Goal: Task Accomplishment & Management: Manage account settings

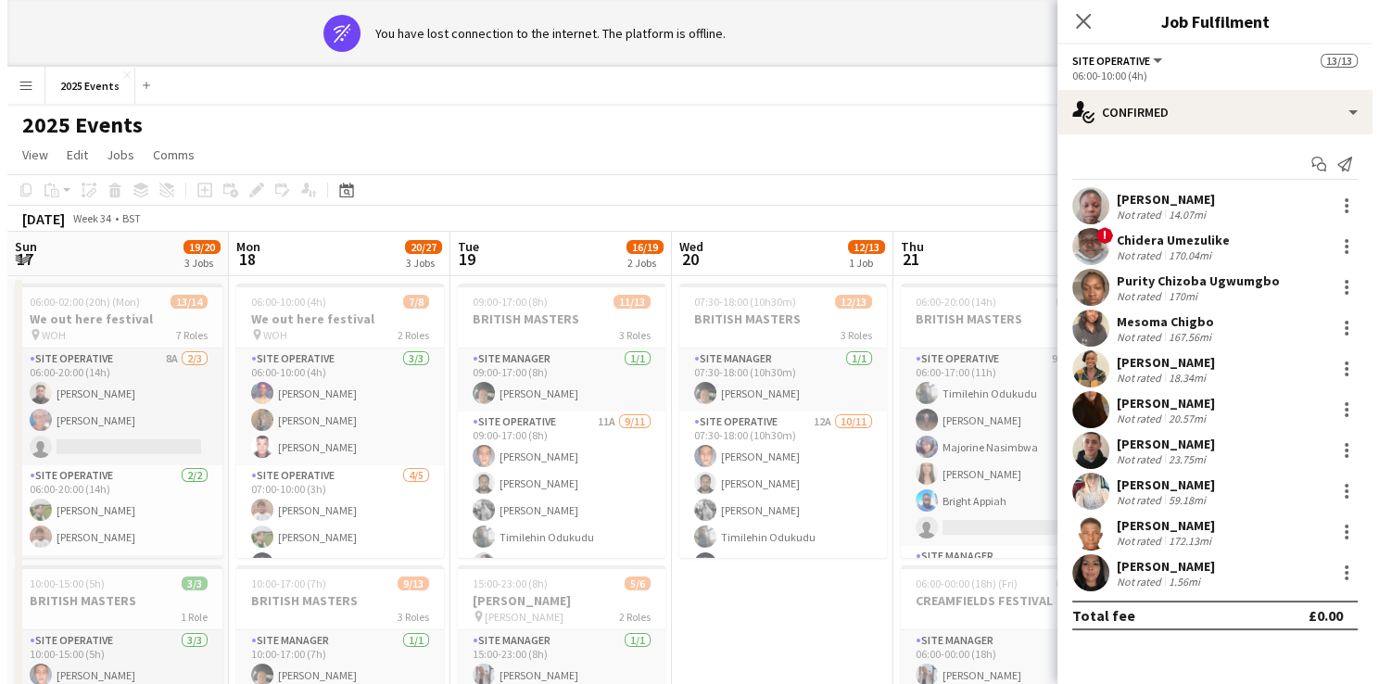
scroll to position [0, 769]
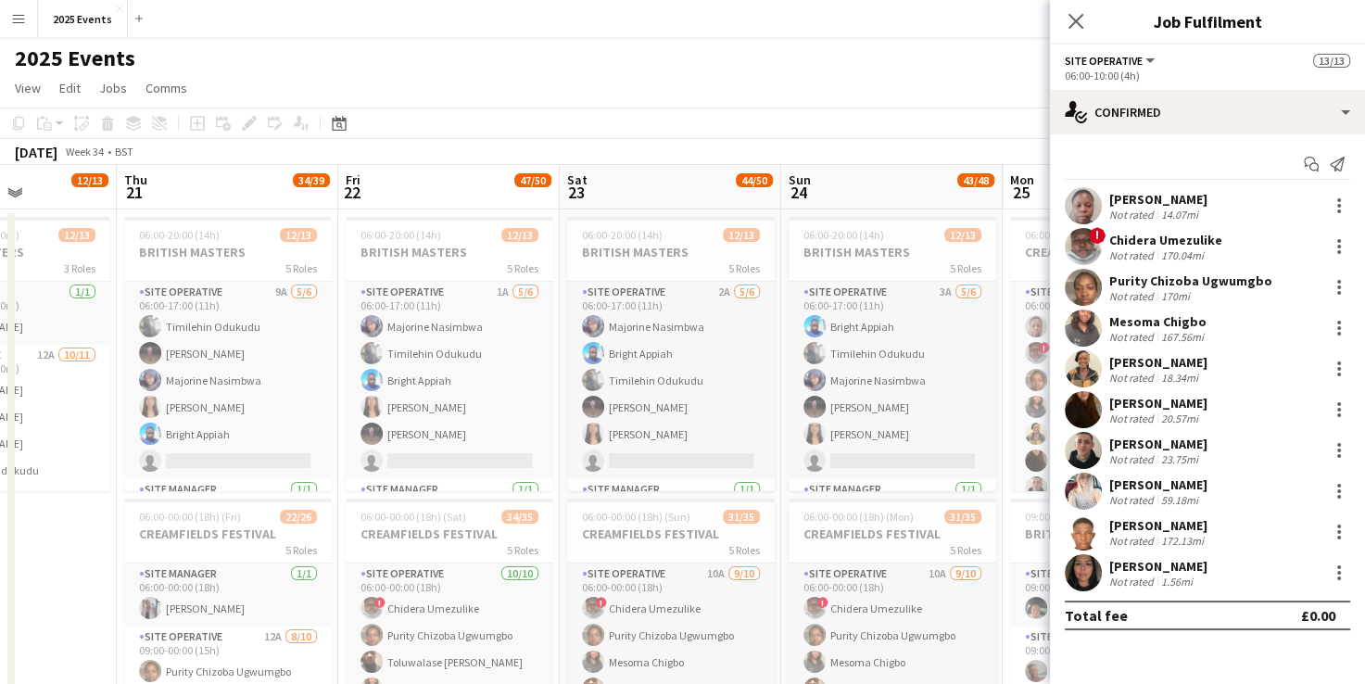
click at [651, 116] on app-toolbar "Copy Paste Paste Ctrl+V Paste with crew Ctrl+Shift+V Paste linked Job [GEOGRAPH…" at bounding box center [682, 123] width 1365 height 32
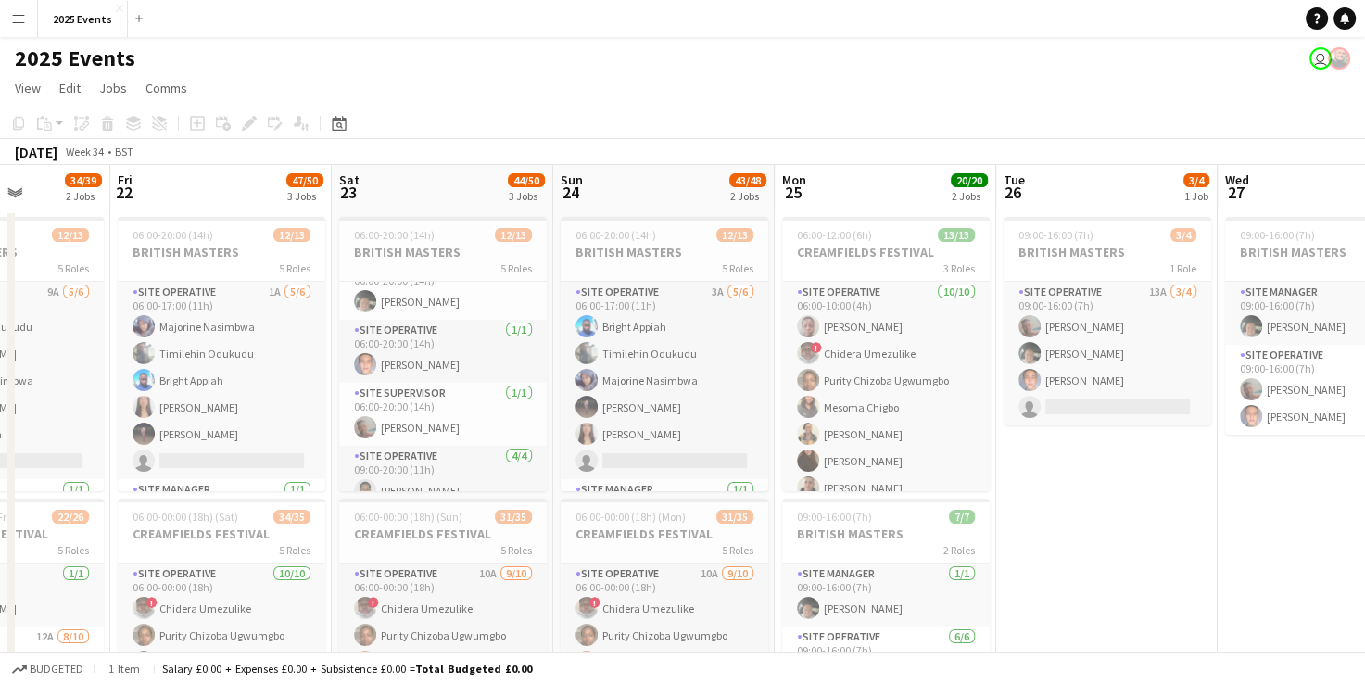
scroll to position [320, 0]
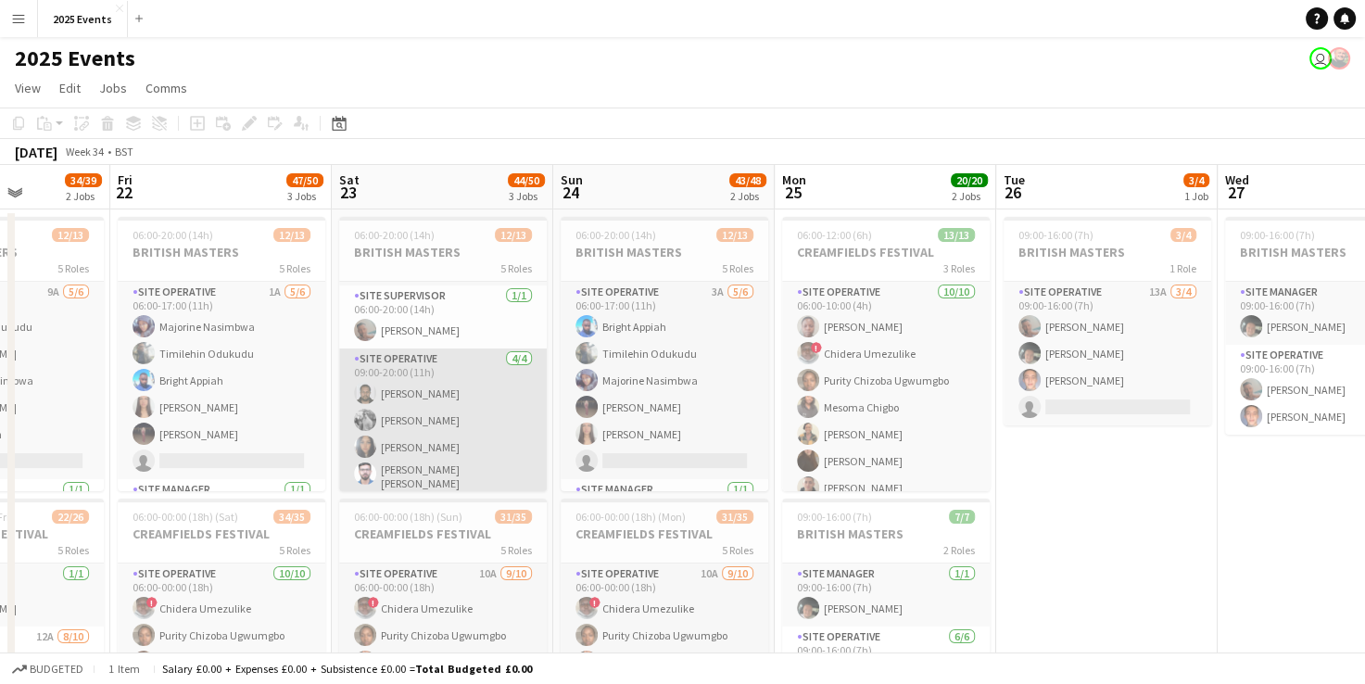
click at [447, 387] on app-card-role "Site Operative [DATE] 09:00-20:00 (11h) [PERSON_NAME] [PERSON_NAME] Keira [PERS…" at bounding box center [443, 422] width 208 height 149
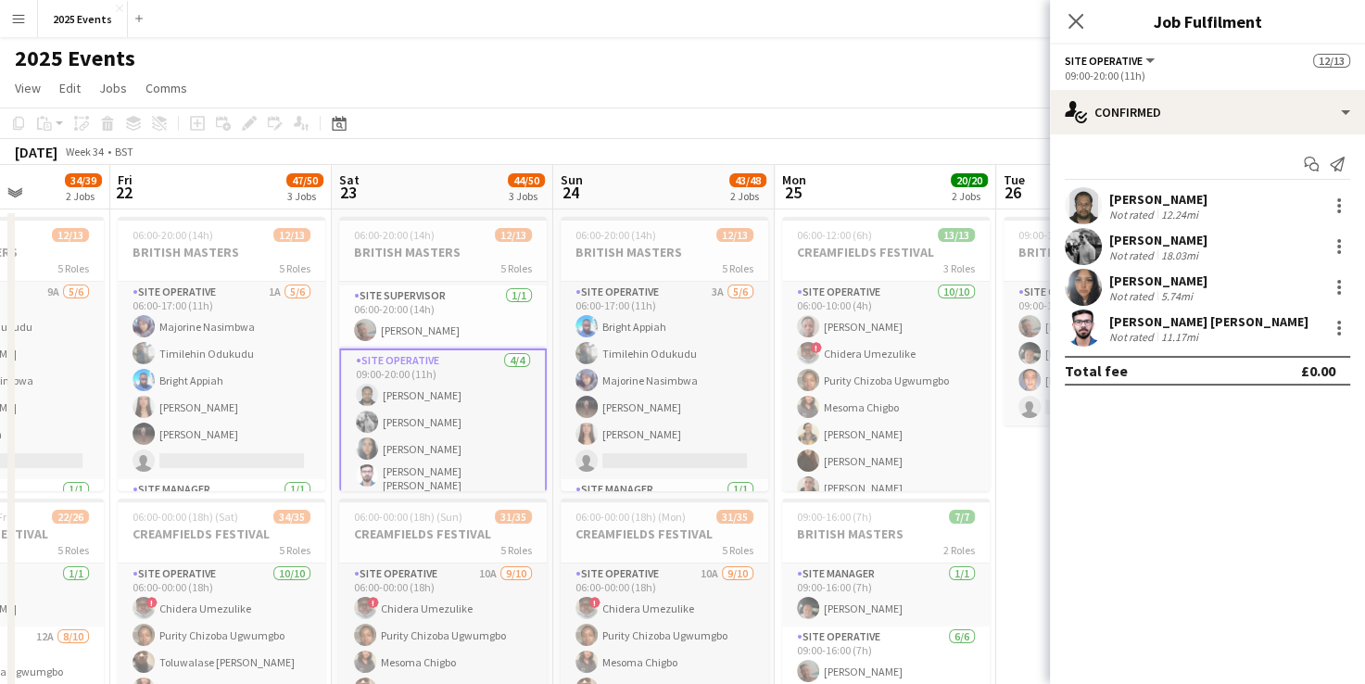
click at [1082, 323] on app-user-avatar at bounding box center [1083, 327] width 37 height 37
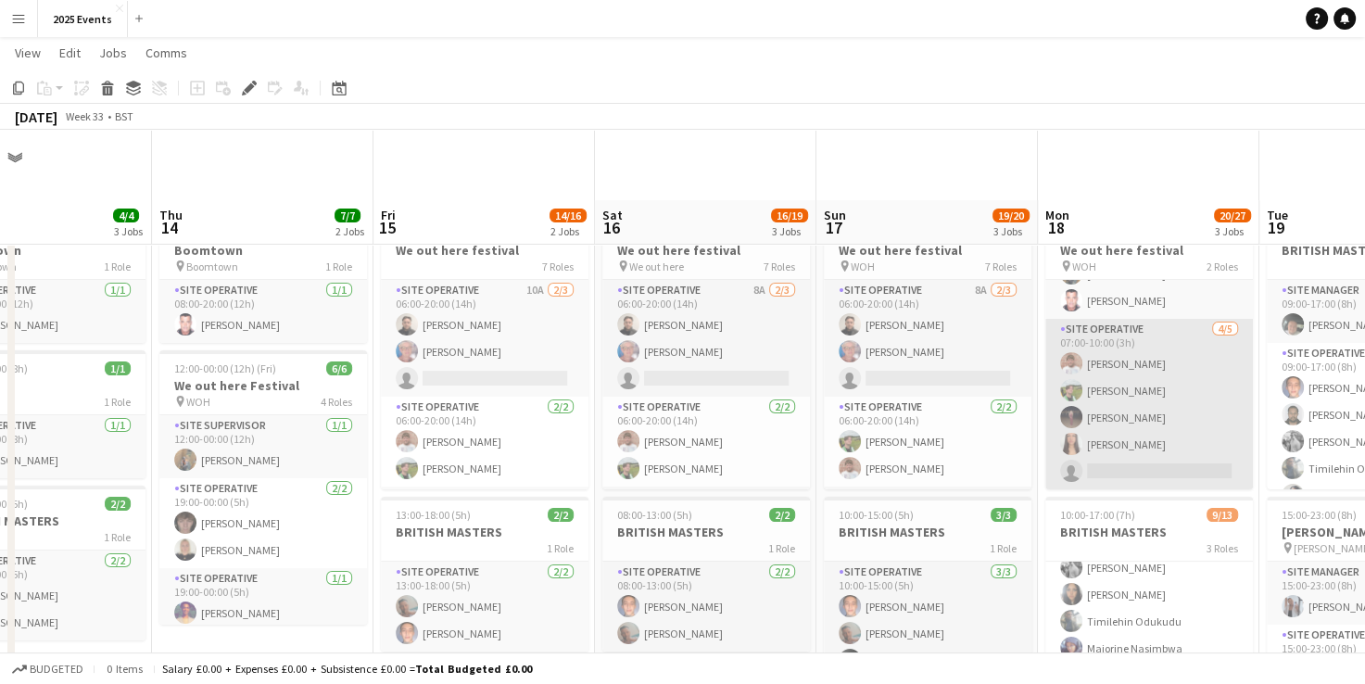
scroll to position [178, 0]
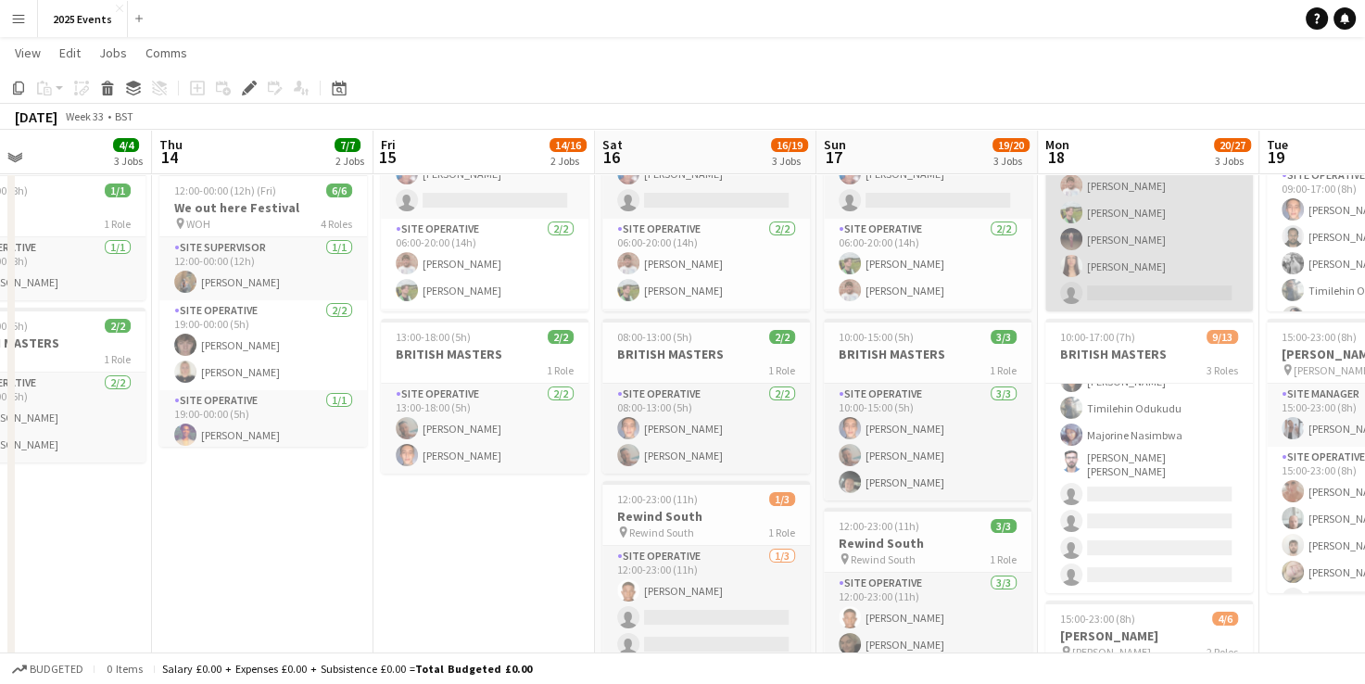
click at [1115, 424] on app-card-role "Site Operative 10A 7/11 10:00-17:00 (7h) Billy Bartholomew Harish Dalal Riley G…" at bounding box center [1149, 424] width 208 height 337
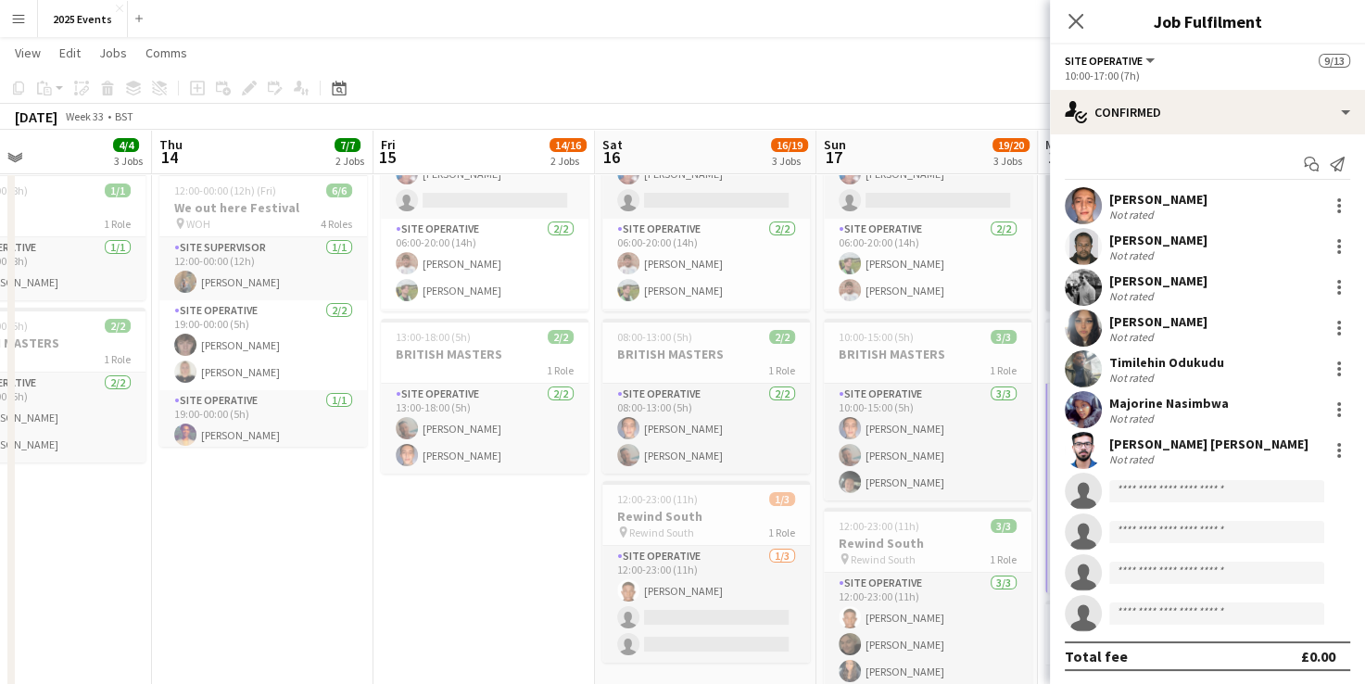
scroll to position [193, 0]
click at [1095, 452] on app-user-avatar at bounding box center [1083, 450] width 37 height 37
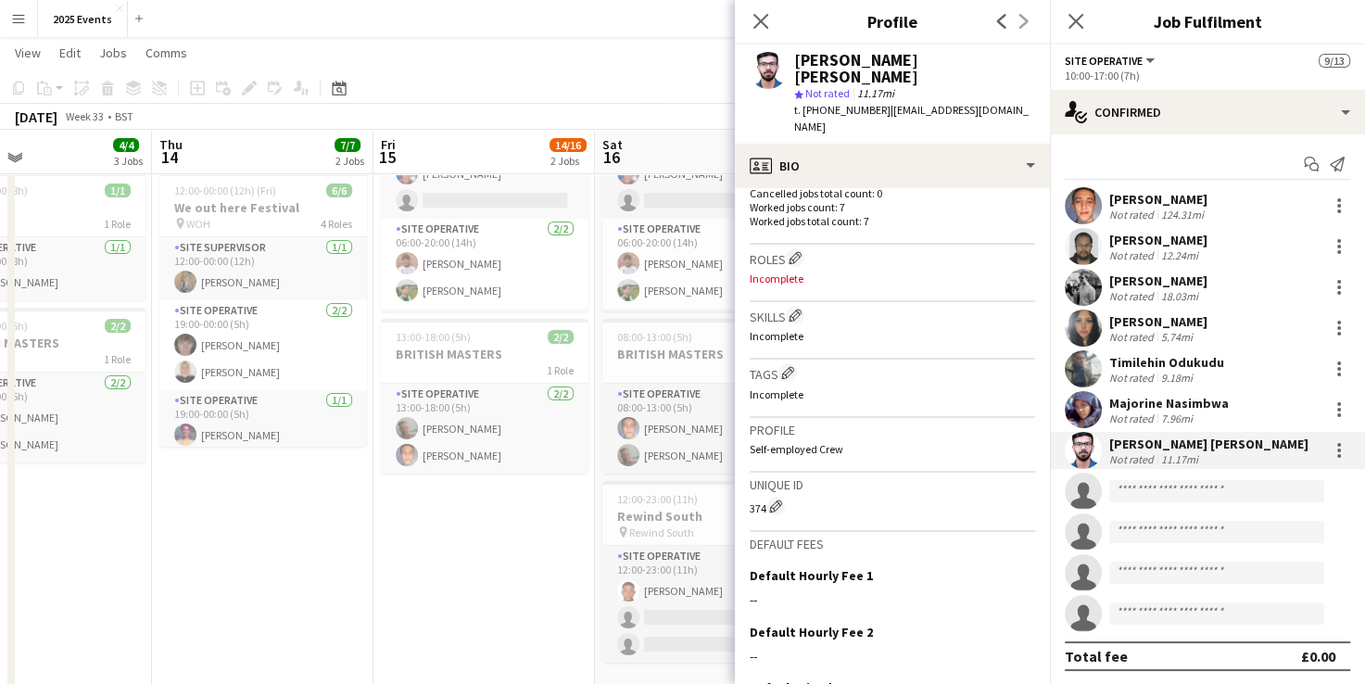
scroll to position [548, 0]
drag, startPoint x: 996, startPoint y: 66, endPoint x: 794, endPoint y: 57, distance: 202.1
click at [794, 57] on div "[PERSON_NAME] [PERSON_NAME]" at bounding box center [914, 68] width 241 height 33
copy div "[PERSON_NAME] [PERSON_NAME]"
click at [759, 21] on icon at bounding box center [760, 21] width 18 height 18
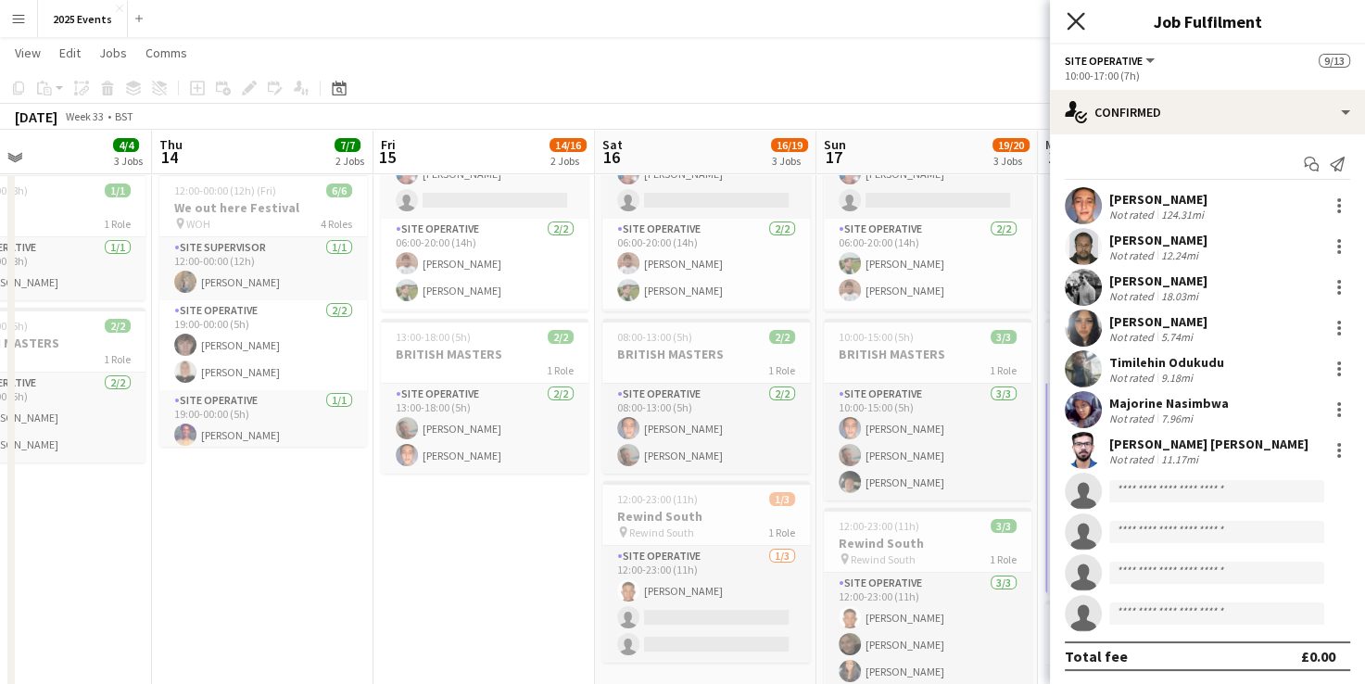
click at [1073, 24] on icon at bounding box center [1075, 21] width 18 height 18
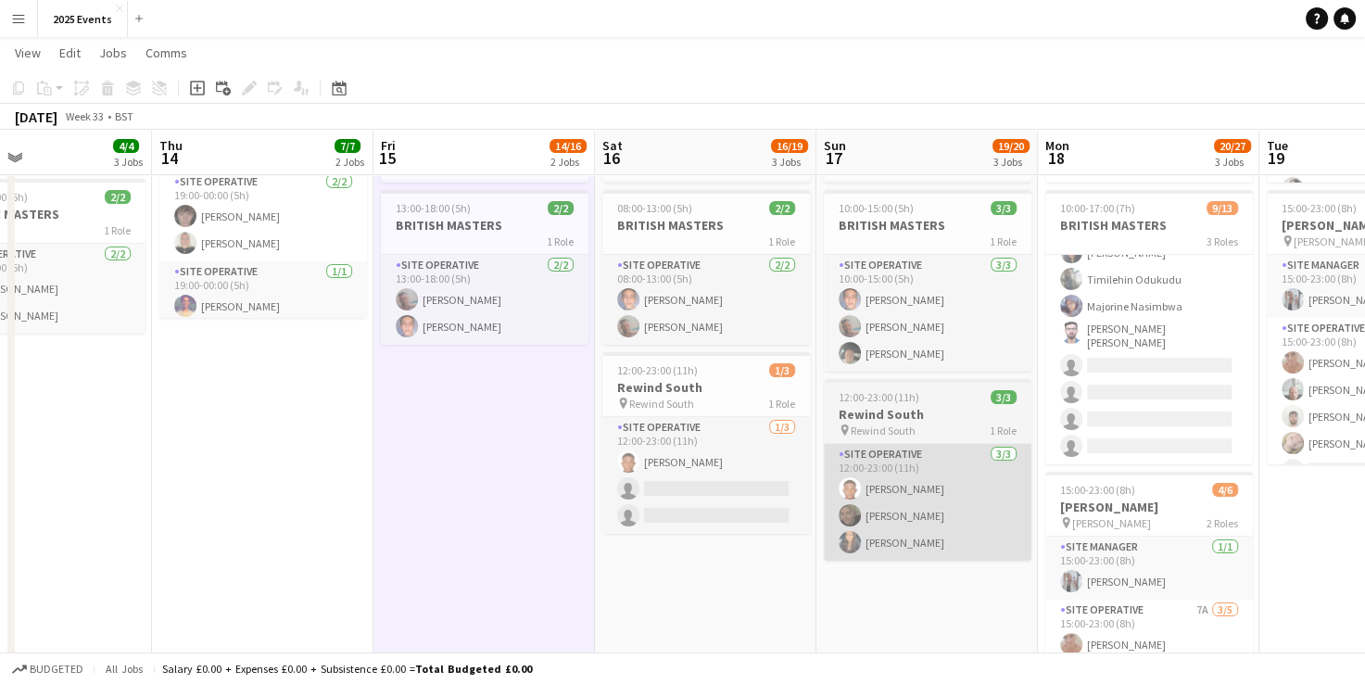
scroll to position [308, 0]
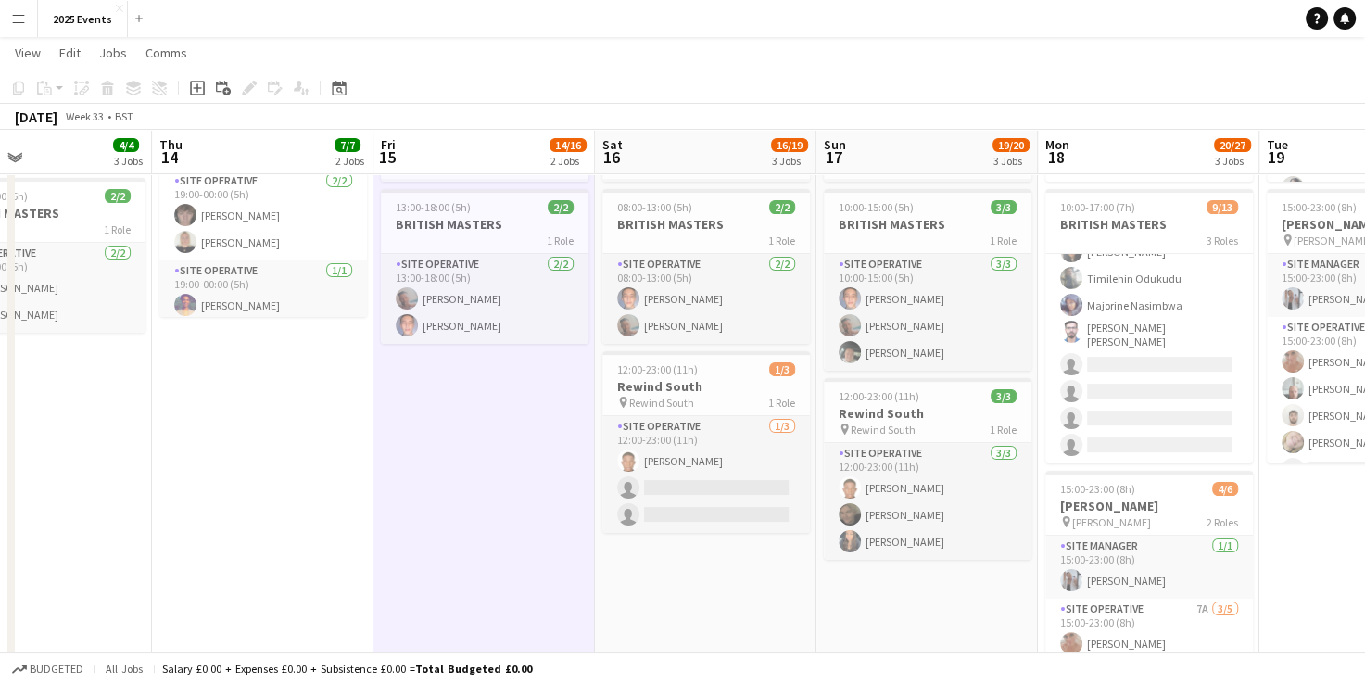
click at [30, 14] on button "Menu" at bounding box center [18, 18] width 37 height 37
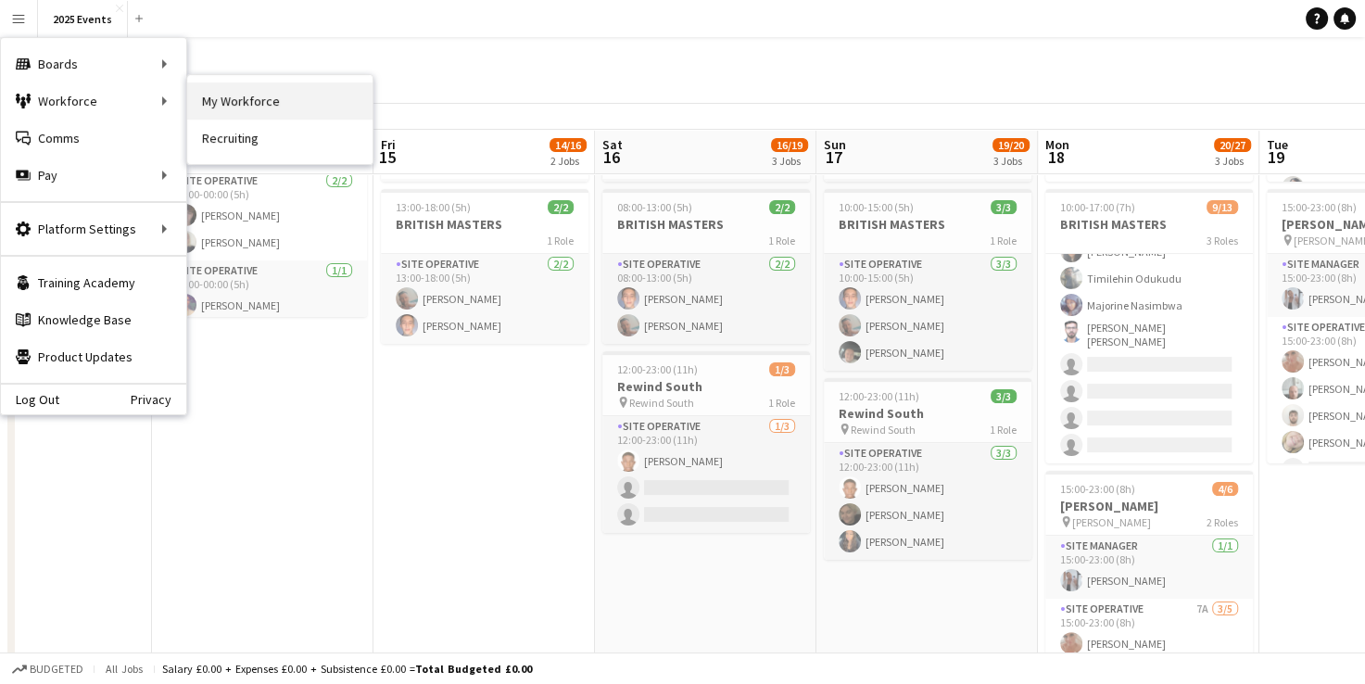
click at [226, 112] on link "My Workforce" at bounding box center [279, 100] width 185 height 37
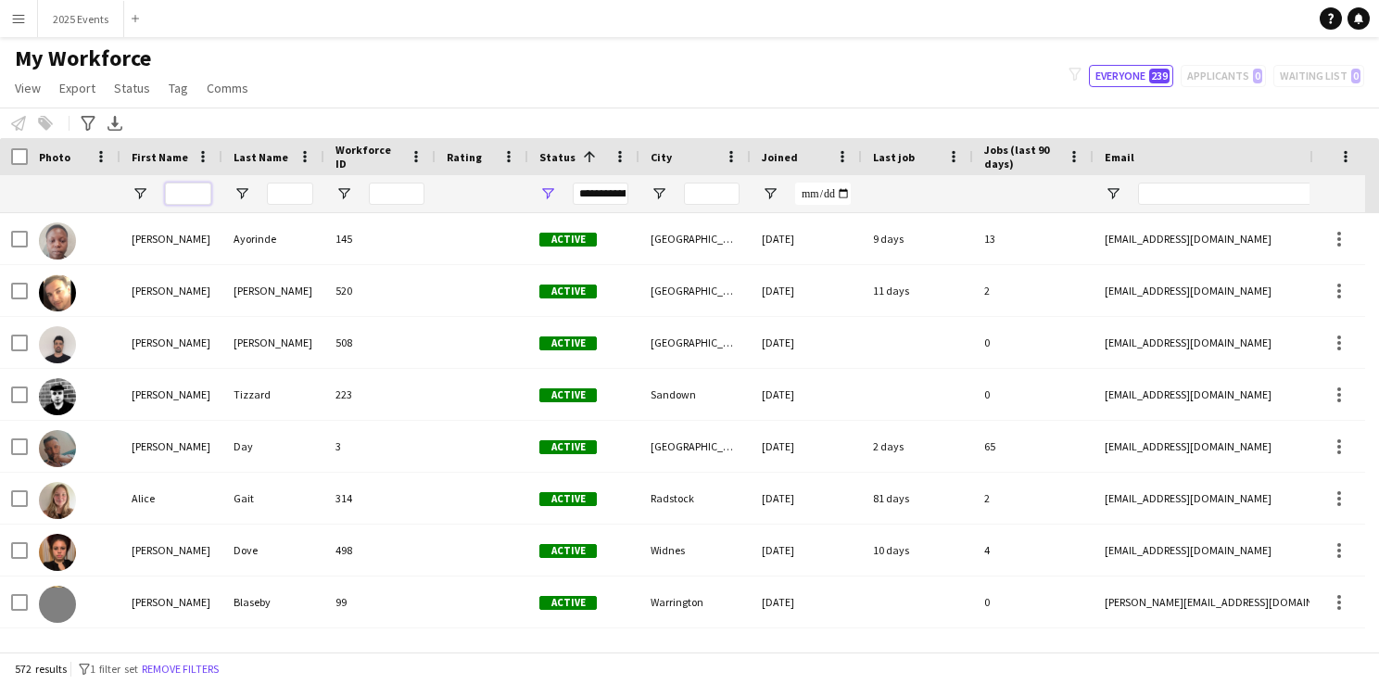
click at [191, 187] on input "First Name Filter Input" at bounding box center [188, 194] width 46 height 22
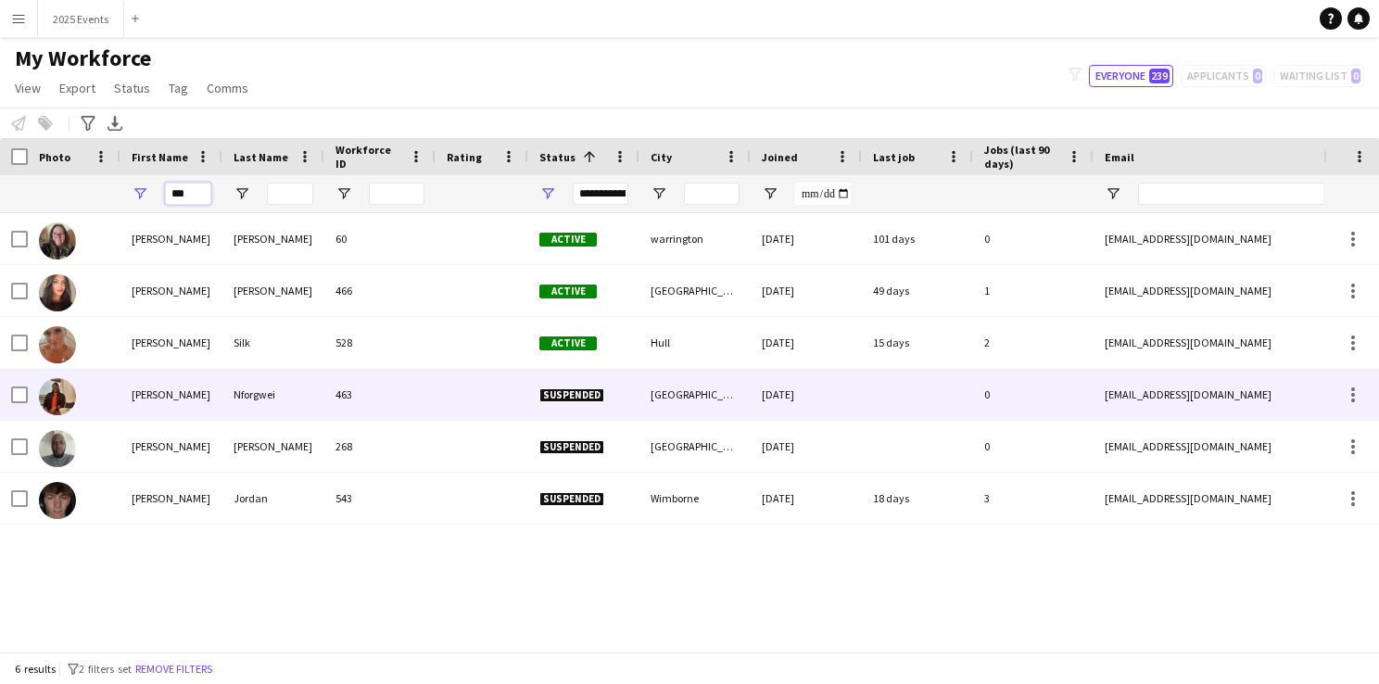
type input "***"
click at [60, 390] on img at bounding box center [57, 396] width 37 height 37
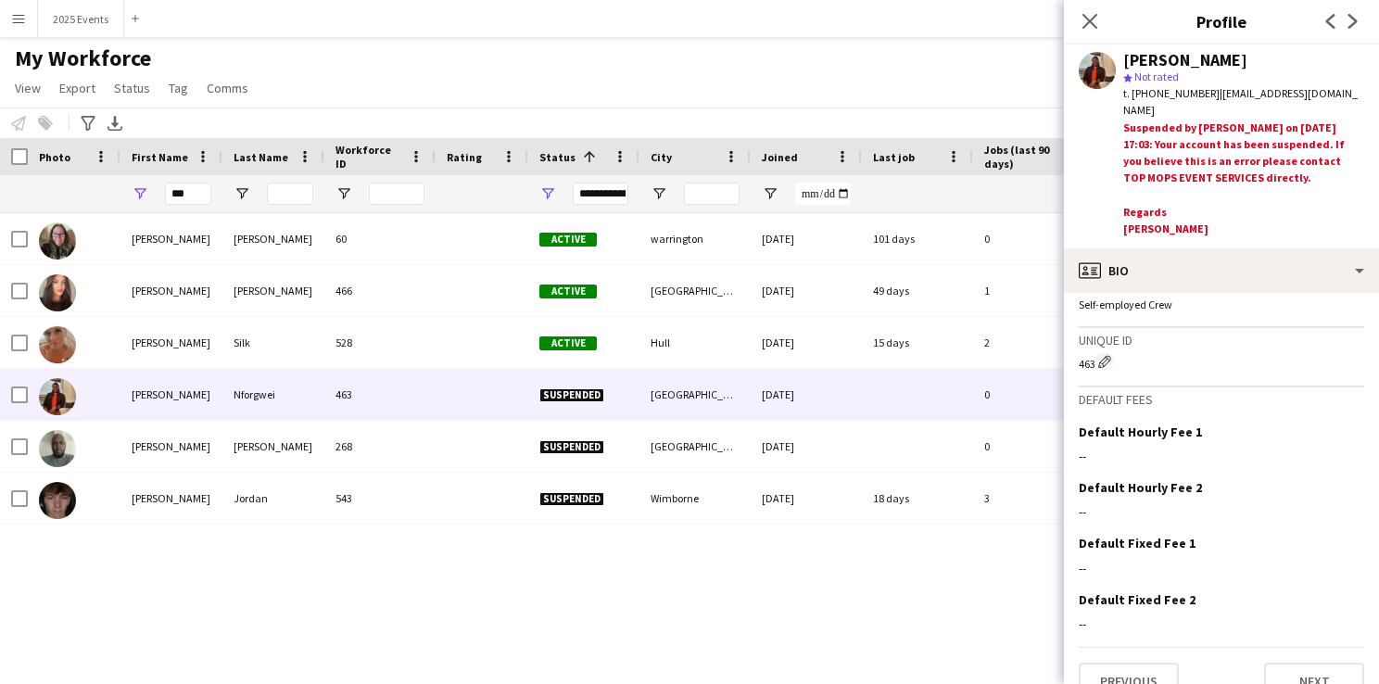
scroll to position [784, 0]
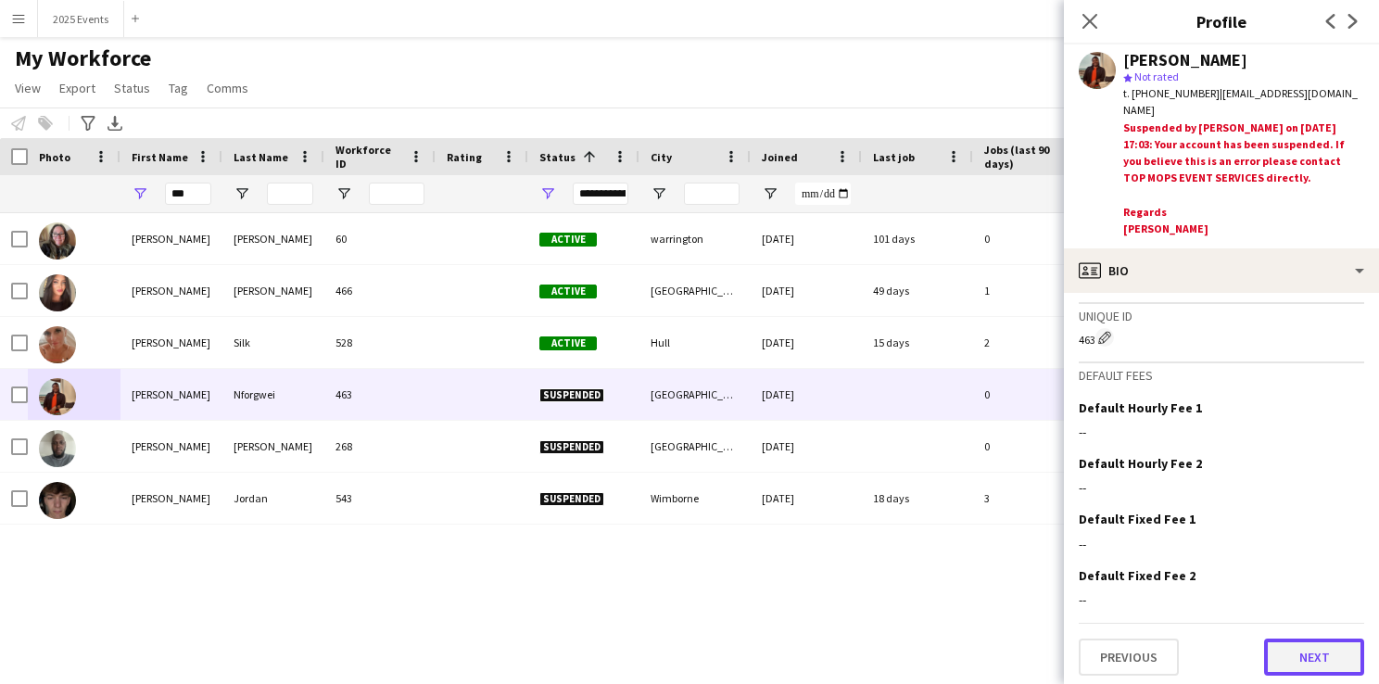
click at [1283, 654] on button "Next" at bounding box center [1314, 656] width 100 height 37
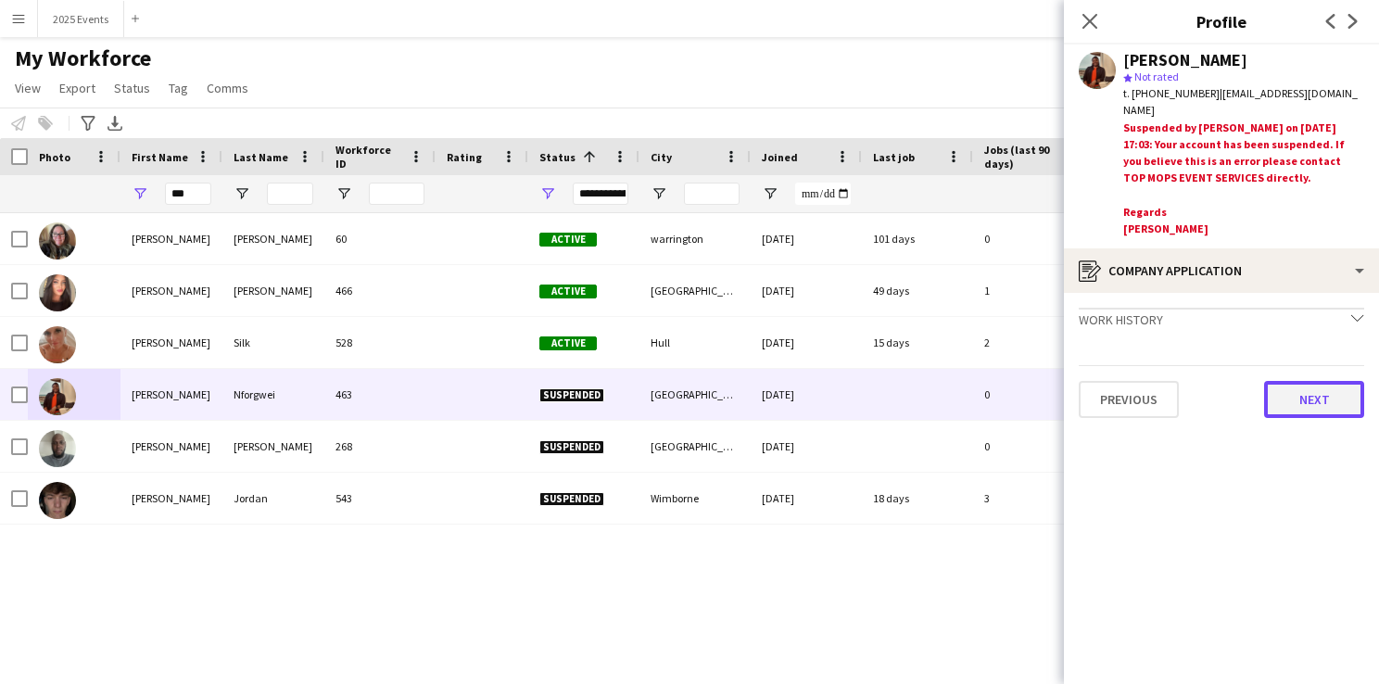
click at [1327, 401] on button "Next" at bounding box center [1314, 399] width 100 height 37
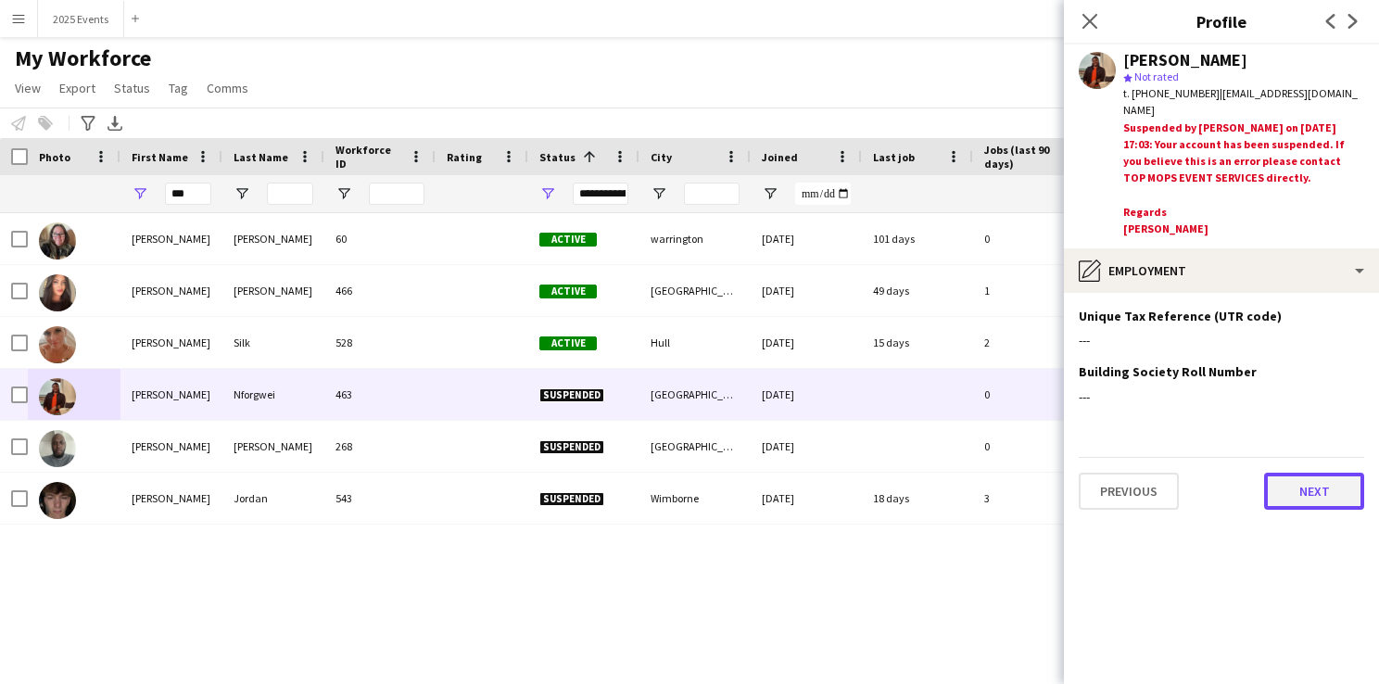
click at [1324, 503] on button "Next" at bounding box center [1314, 491] width 100 height 37
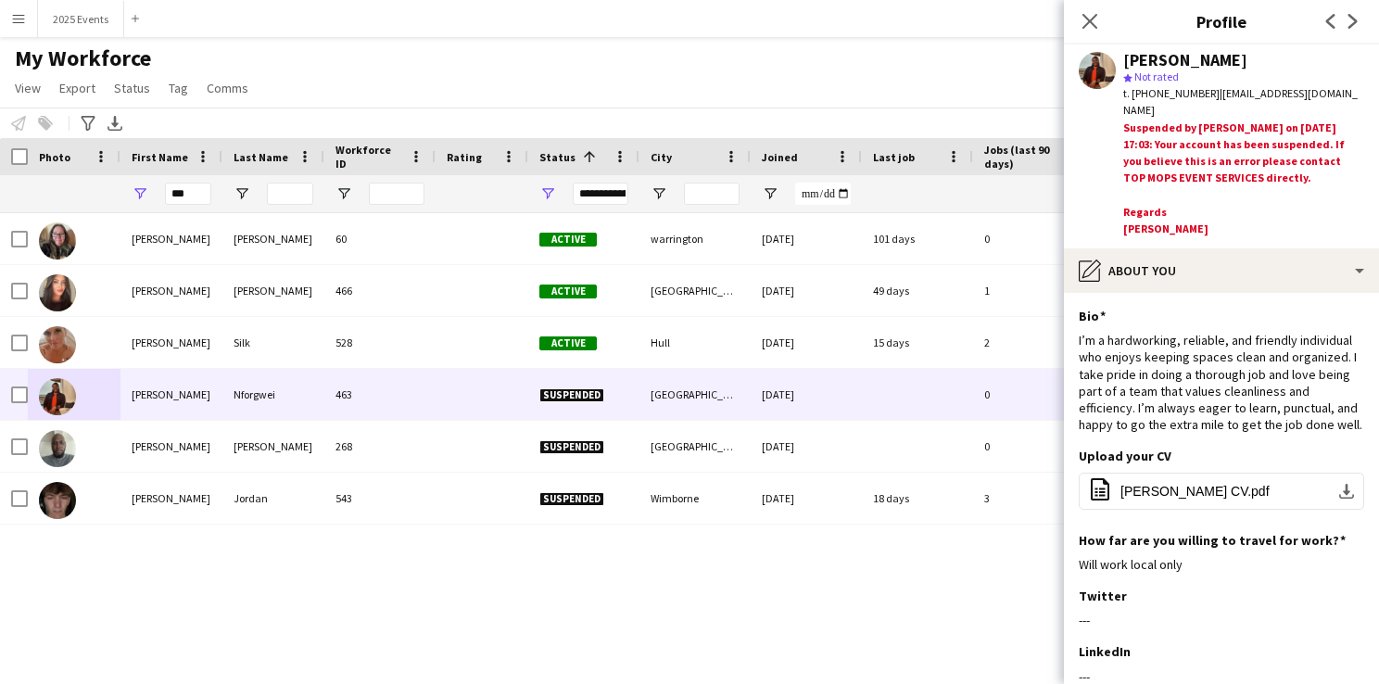
scroll to position [244, 0]
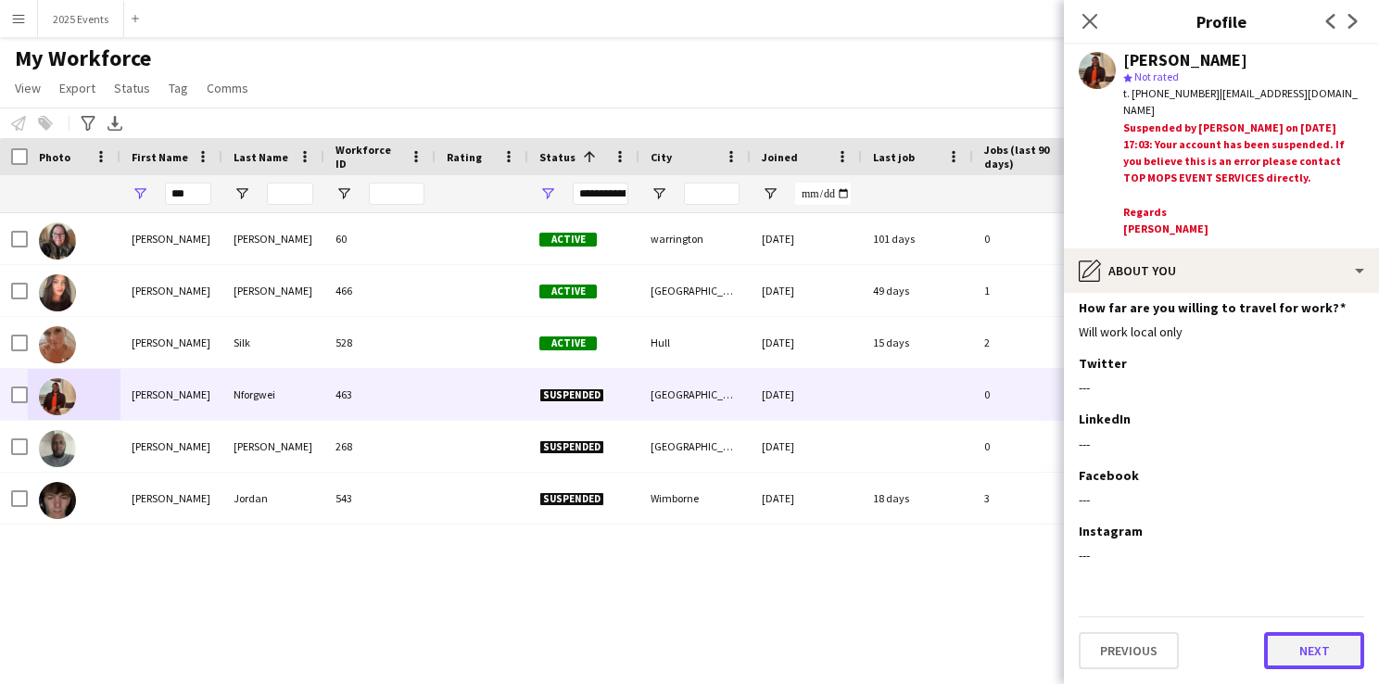
click at [1327, 646] on button "Next" at bounding box center [1314, 650] width 100 height 37
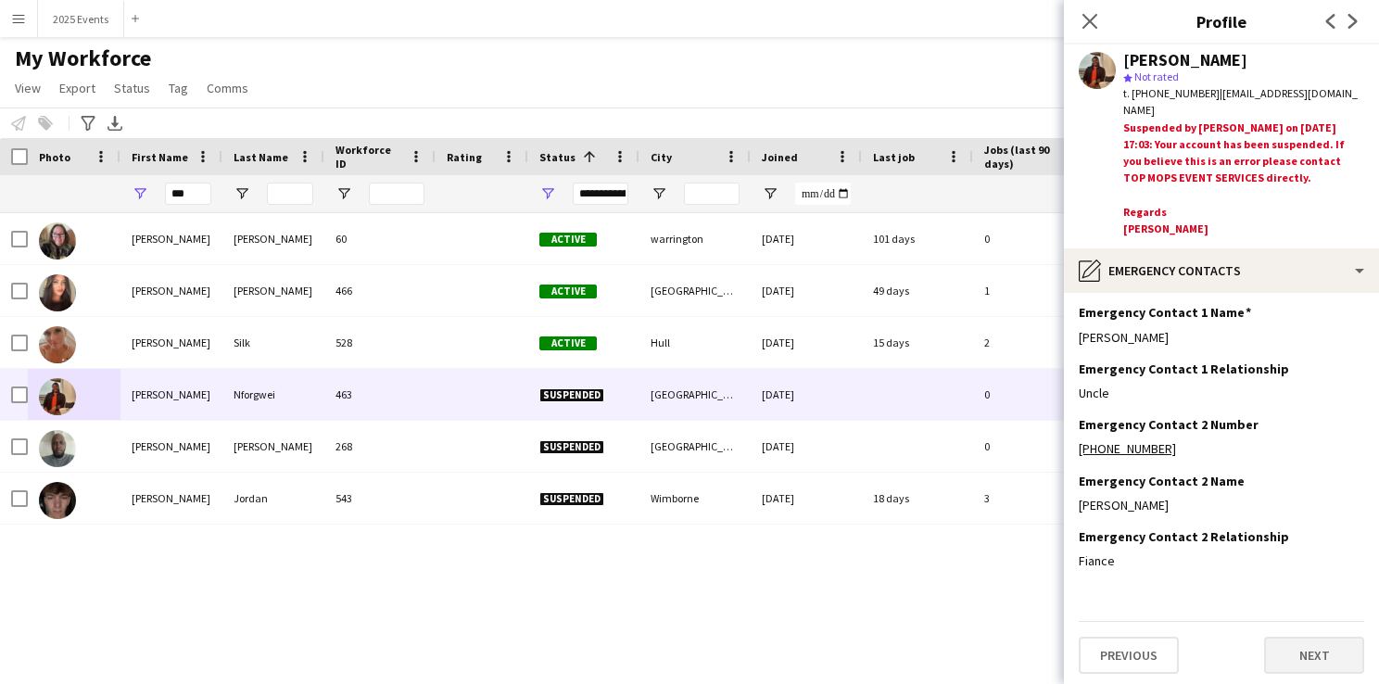
scroll to position [58, 0]
click at [1314, 643] on button "Next" at bounding box center [1314, 655] width 100 height 37
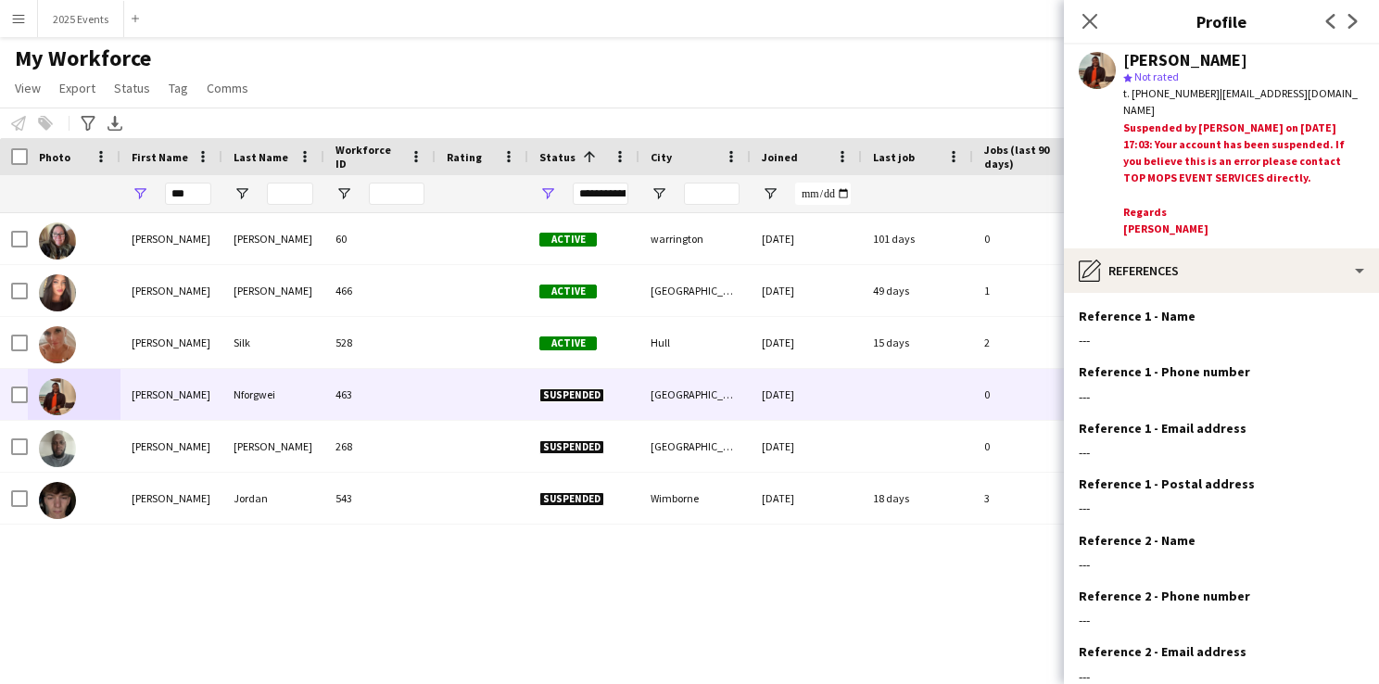
scroll to position [170, 0]
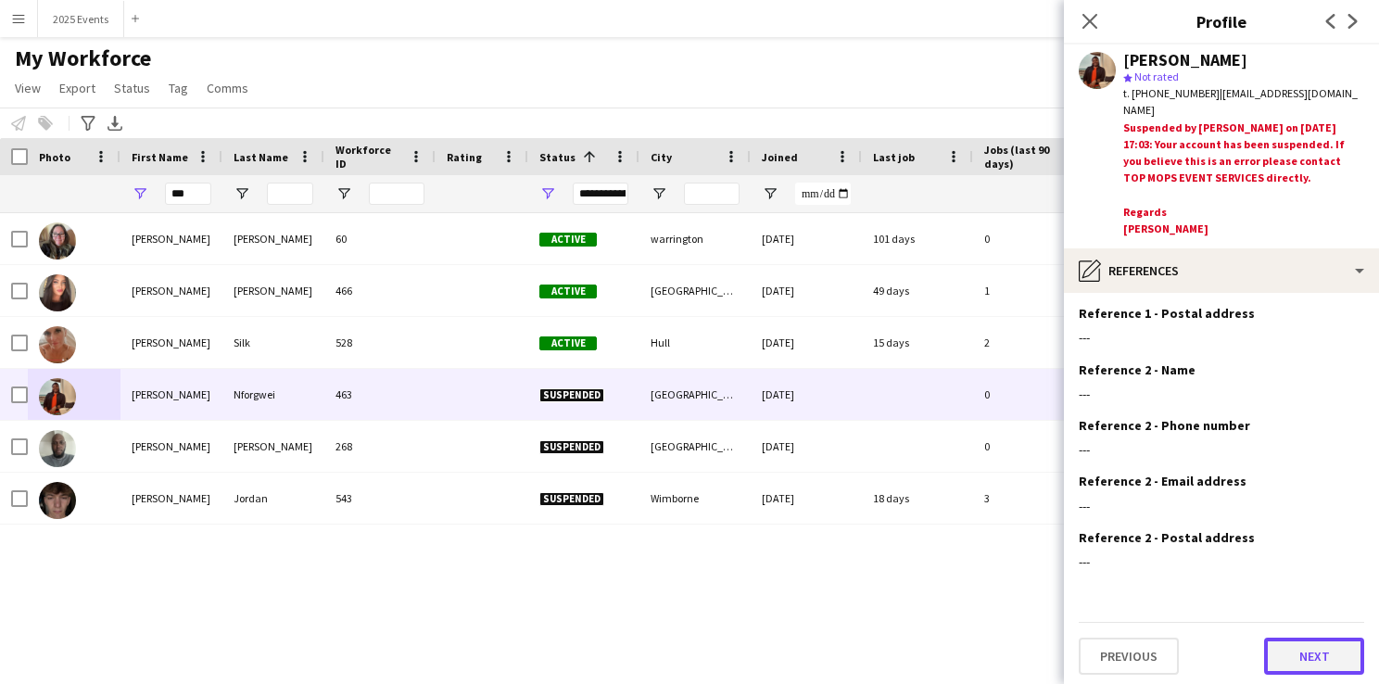
click at [1314, 643] on button "Next" at bounding box center [1314, 655] width 100 height 37
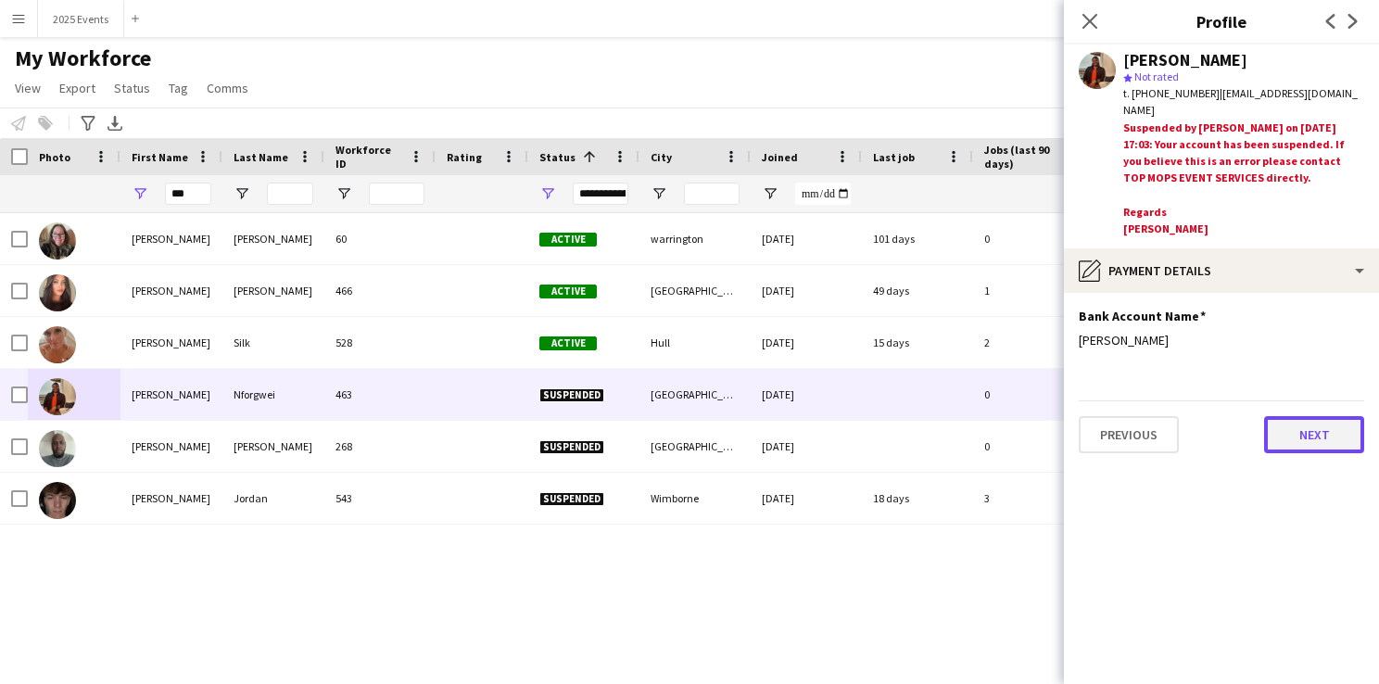
click at [1316, 439] on button "Next" at bounding box center [1314, 434] width 100 height 37
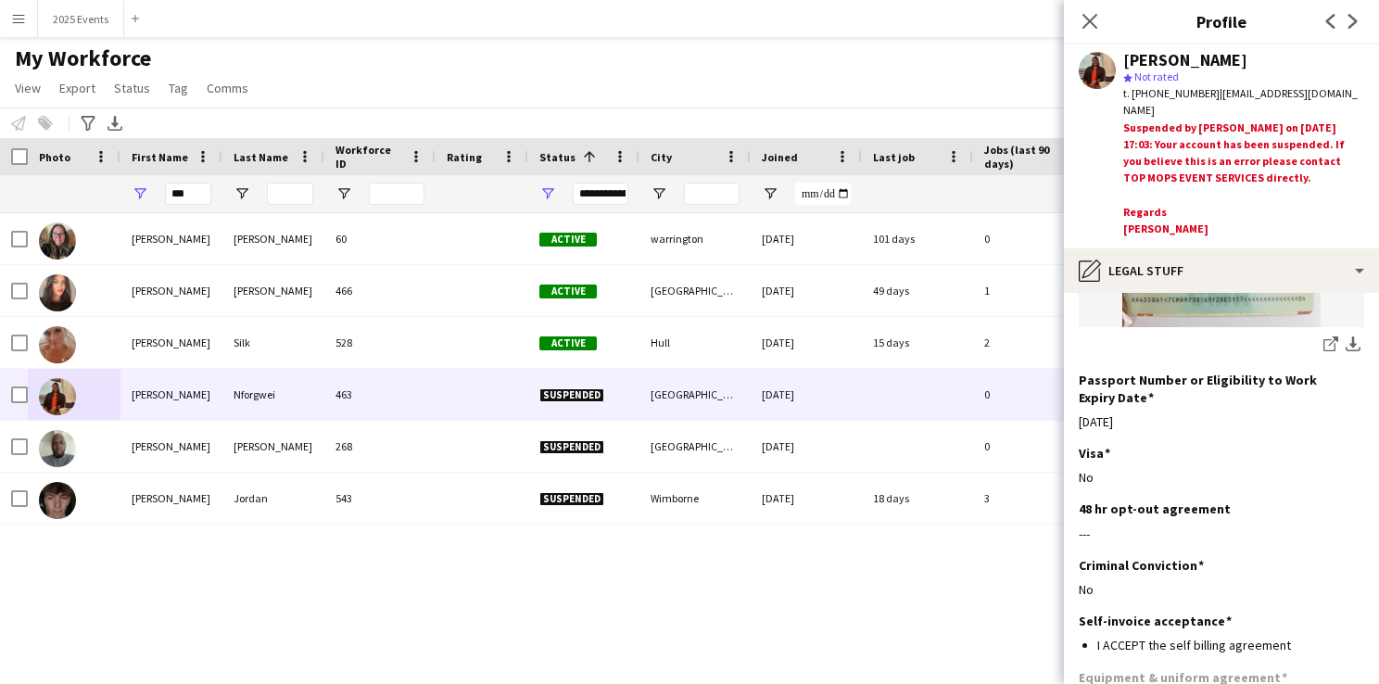
scroll to position [845, 0]
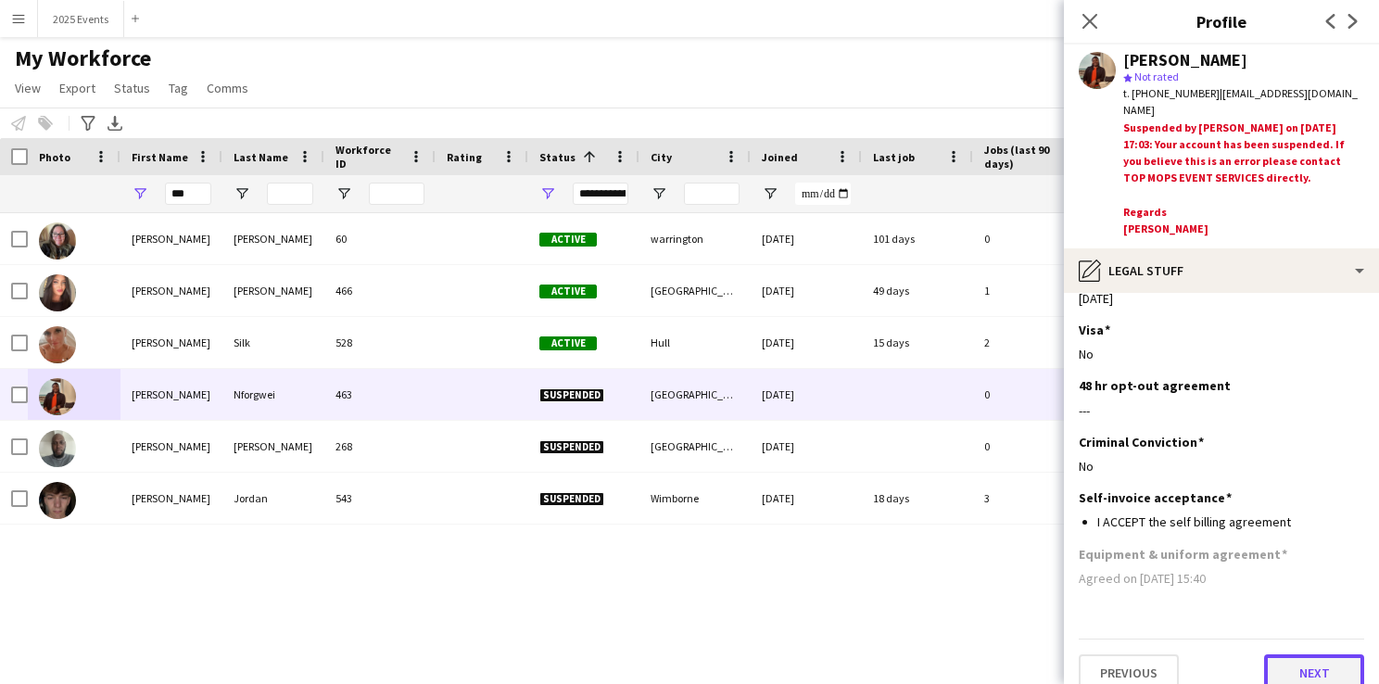
click at [1291, 654] on button "Next" at bounding box center [1314, 672] width 100 height 37
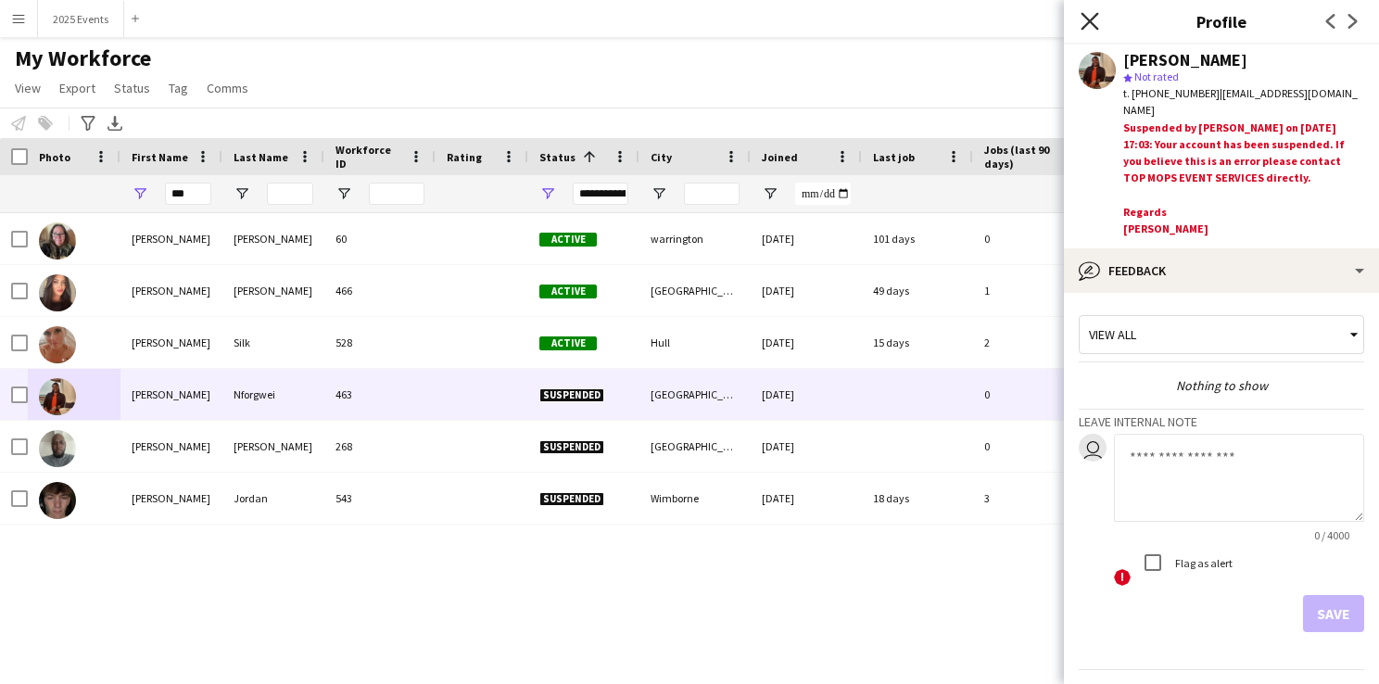
click at [1097, 28] on icon at bounding box center [1089, 21] width 18 height 18
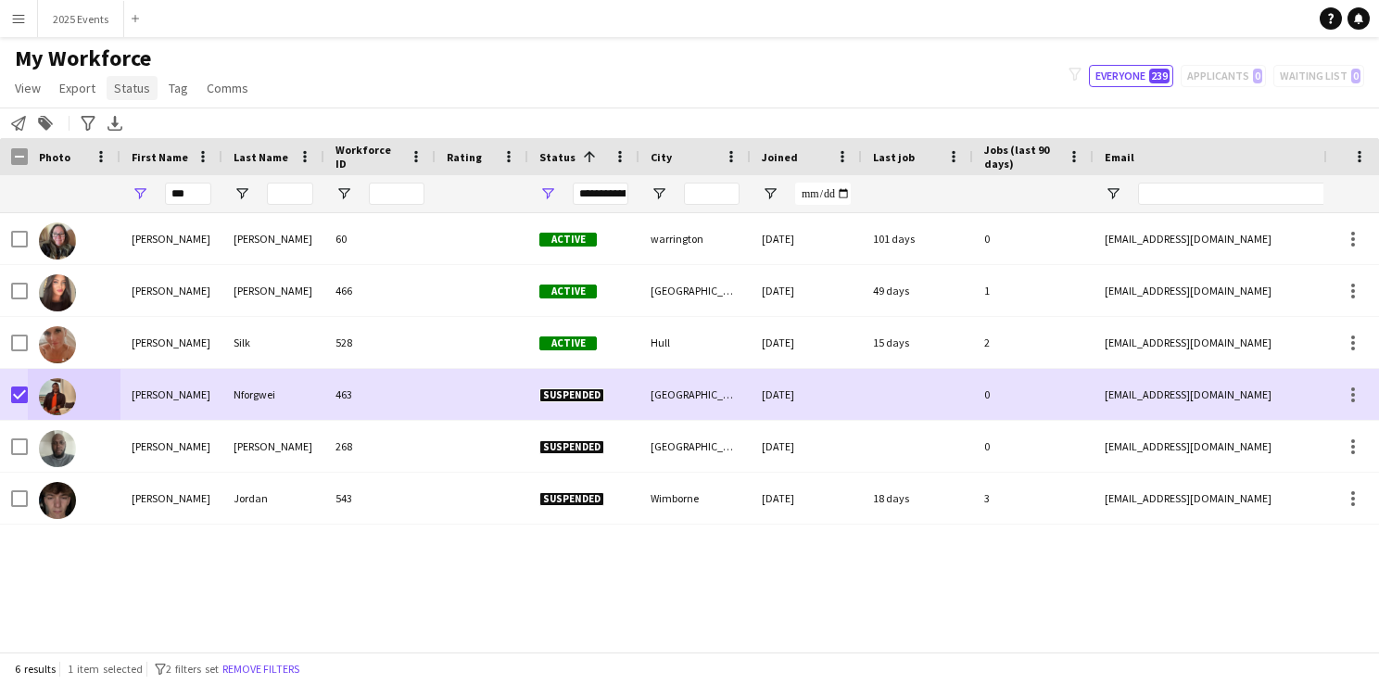
click at [127, 90] on span "Status" at bounding box center [132, 88] width 36 height 17
click at [144, 130] on link "Edit" at bounding box center [172, 127] width 130 height 39
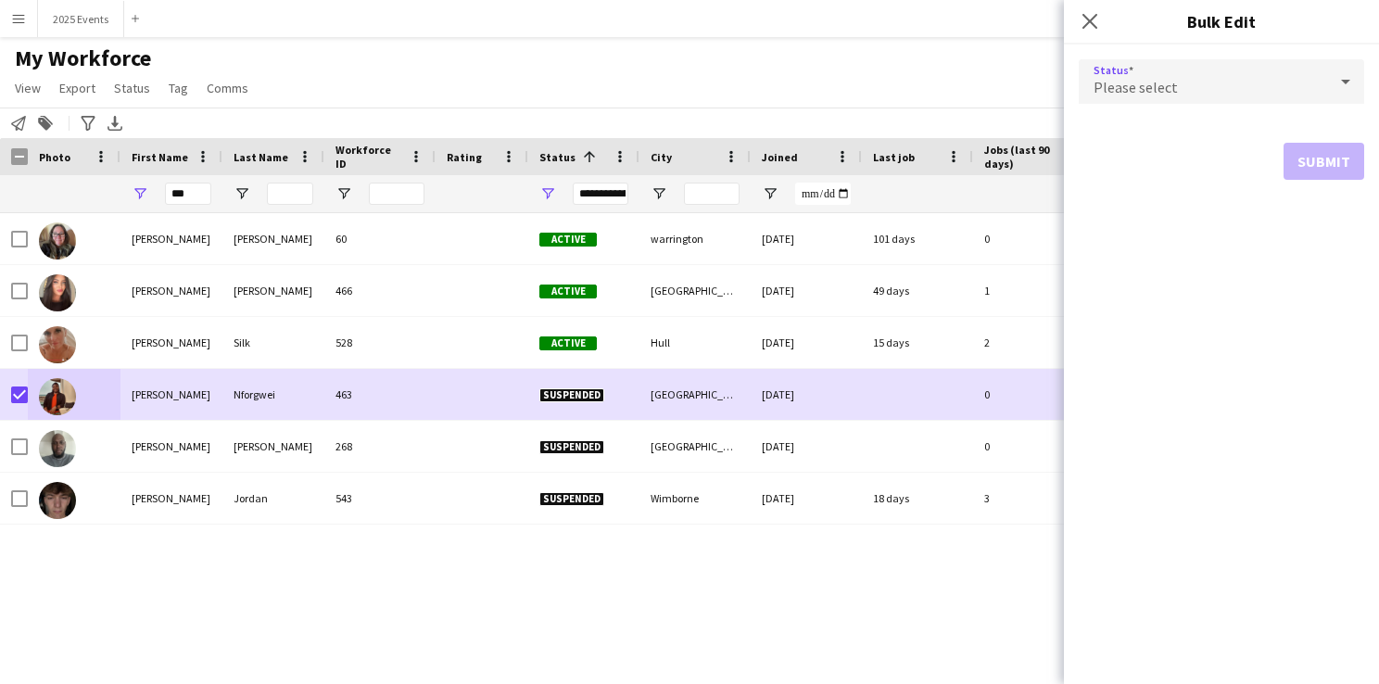
click at [1254, 88] on div "Please select" at bounding box center [1202, 81] width 248 height 44
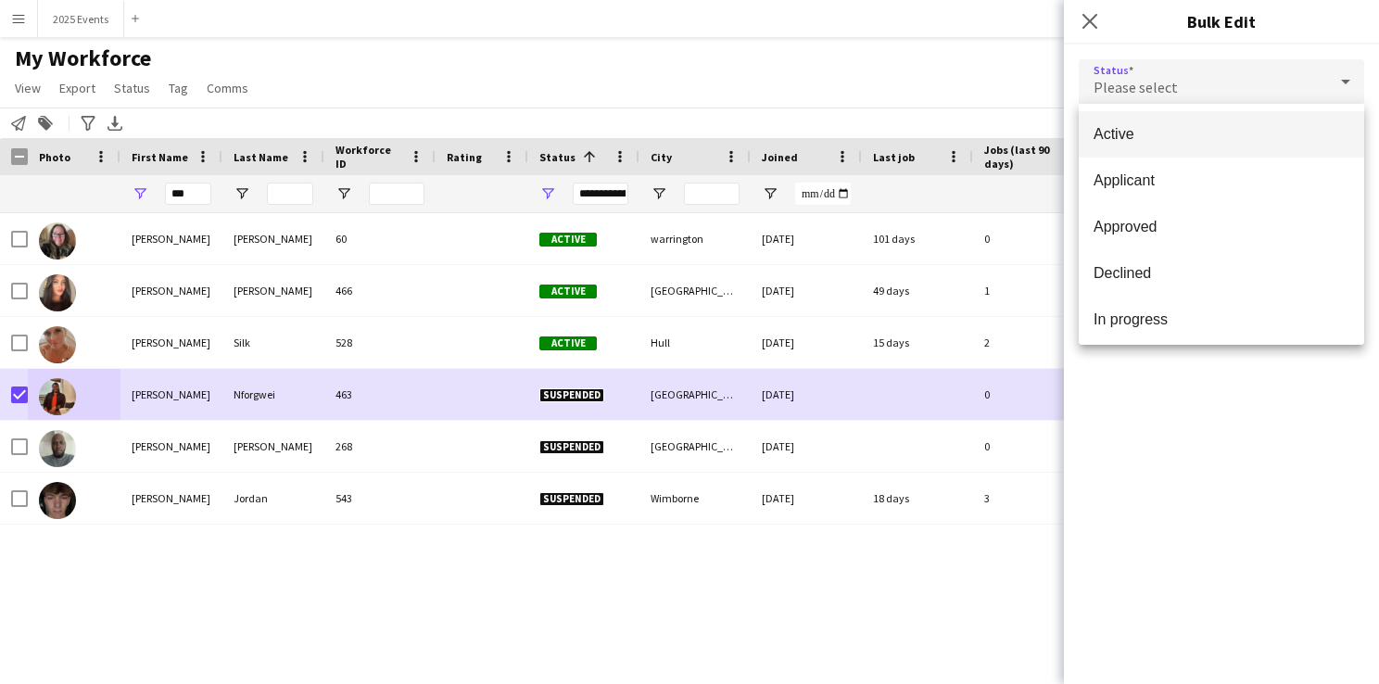
click at [1143, 133] on span "Active" at bounding box center [1221, 134] width 256 height 18
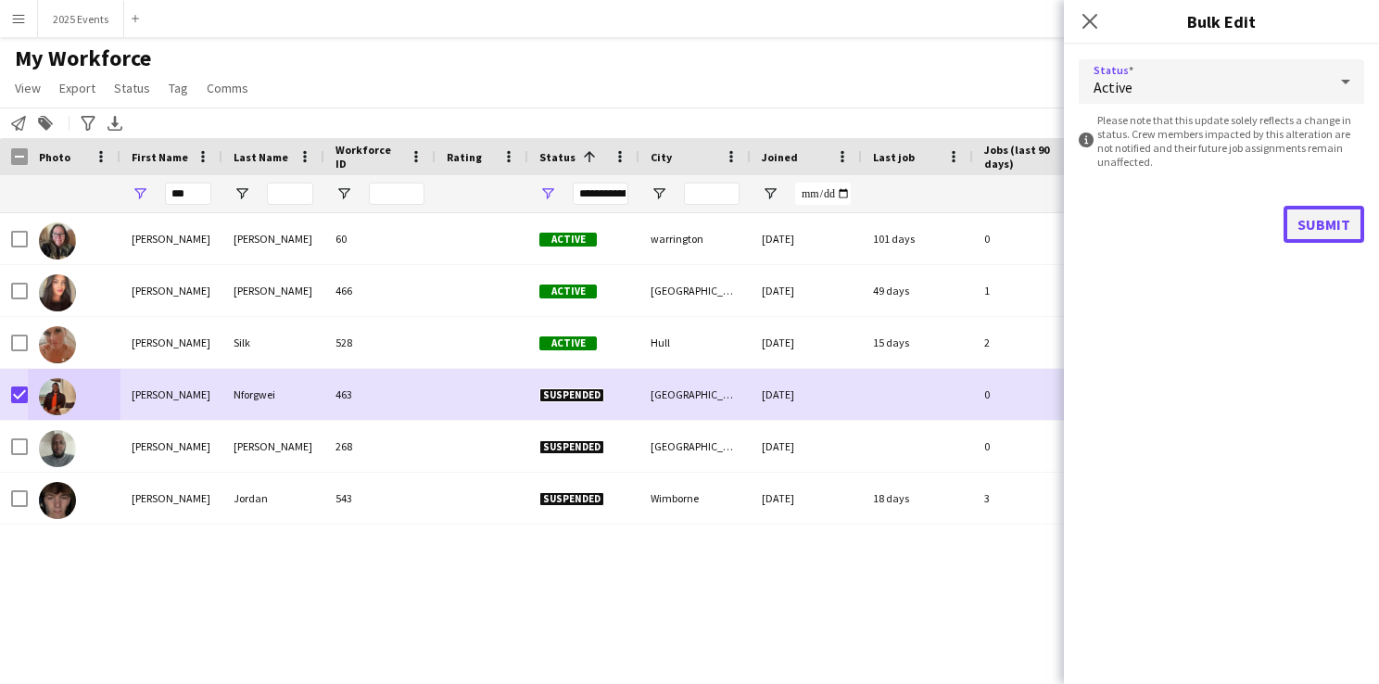
click at [1324, 210] on button "Submit" at bounding box center [1323, 224] width 81 height 37
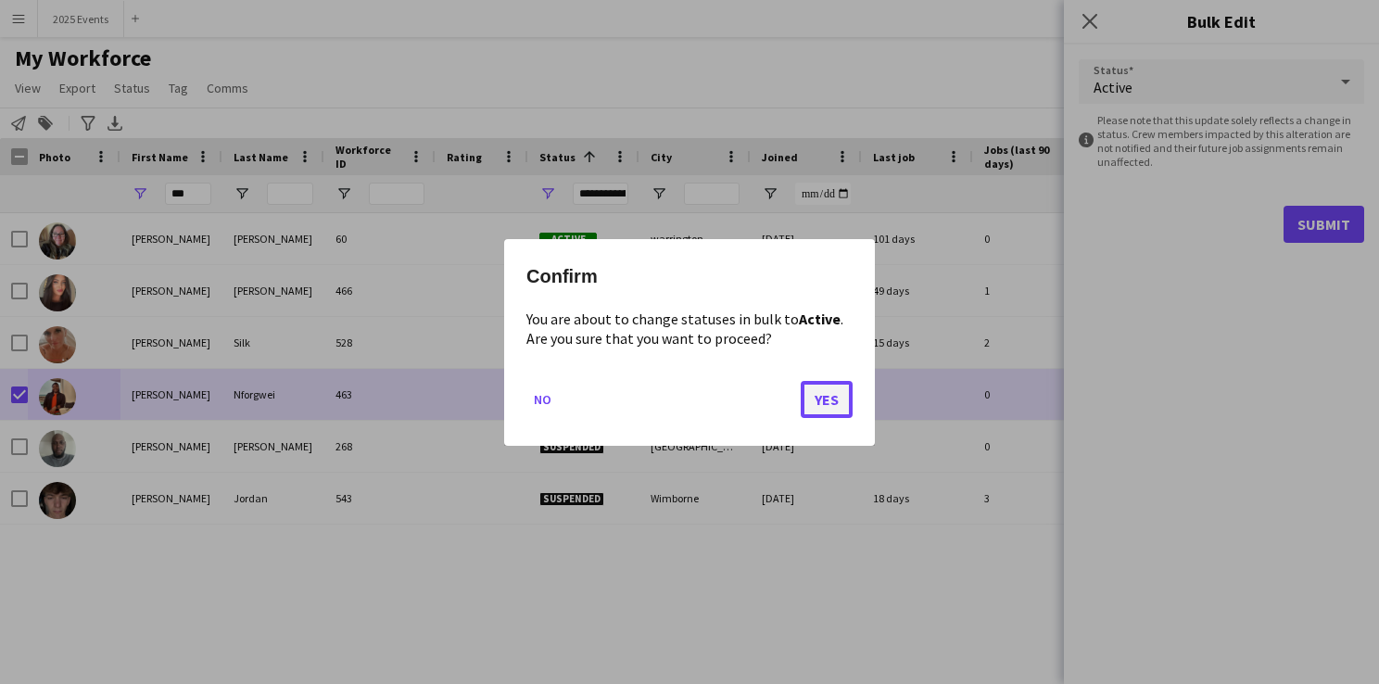
click at [825, 402] on button "Yes" at bounding box center [826, 398] width 52 height 37
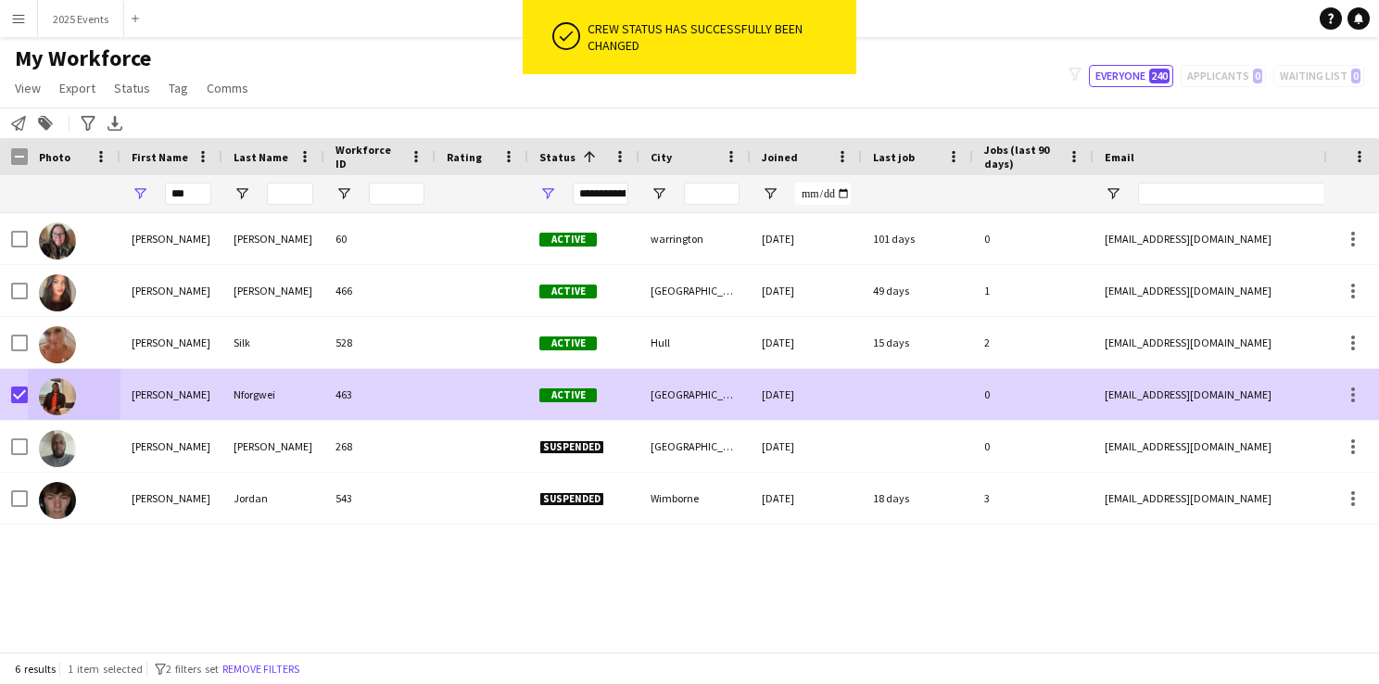
click at [53, 395] on img at bounding box center [57, 396] width 37 height 37
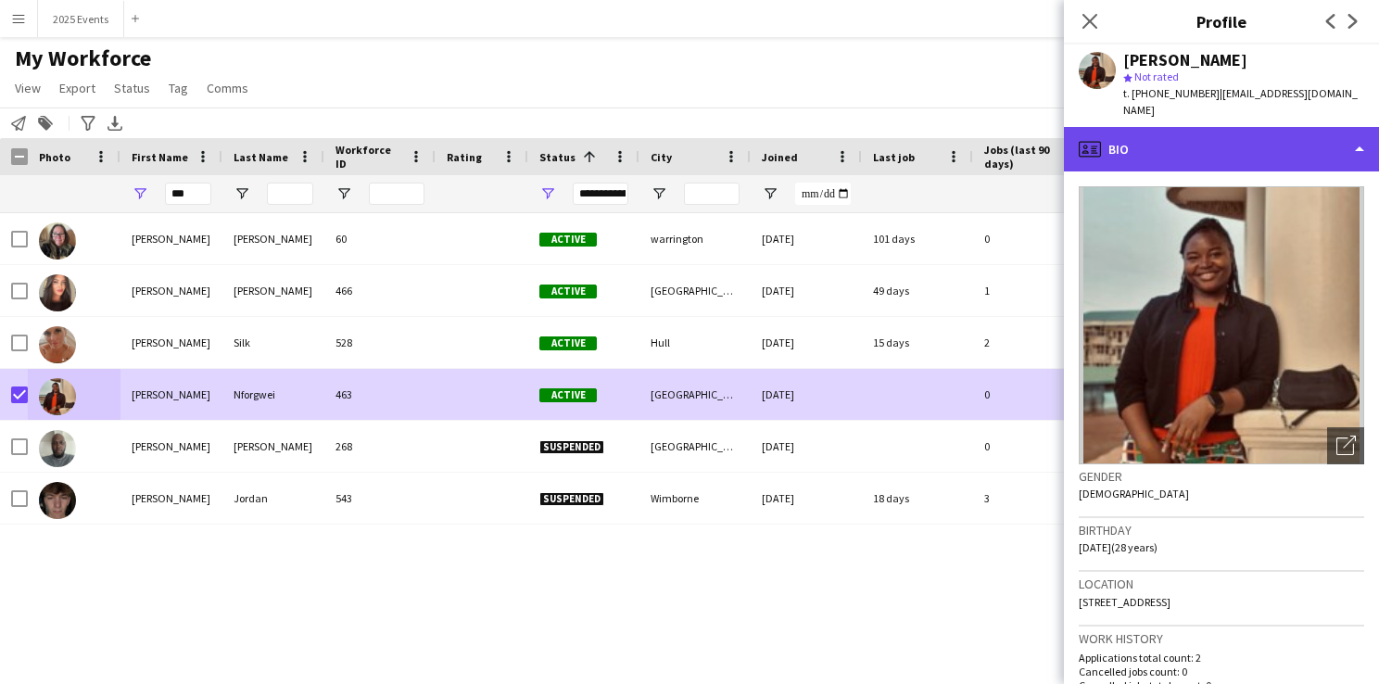
click at [1316, 127] on div "profile Bio" at bounding box center [1221, 149] width 315 height 44
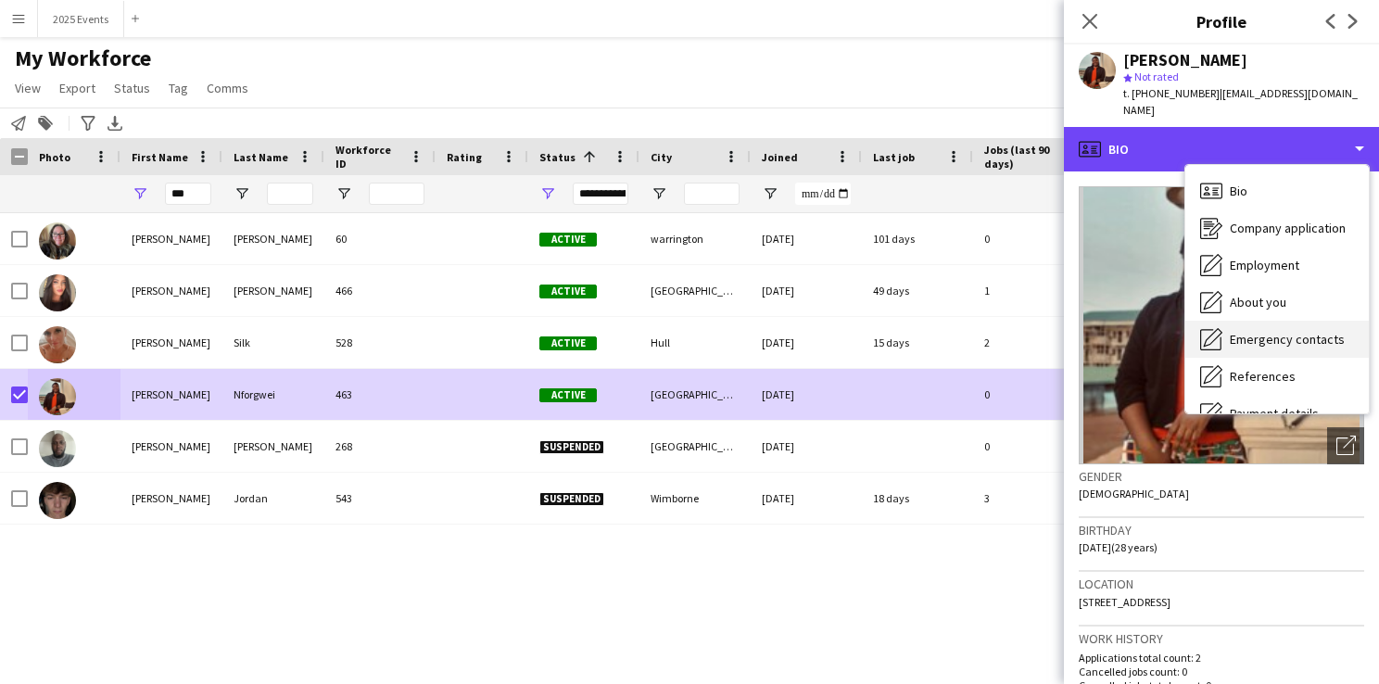
scroll to position [137, 0]
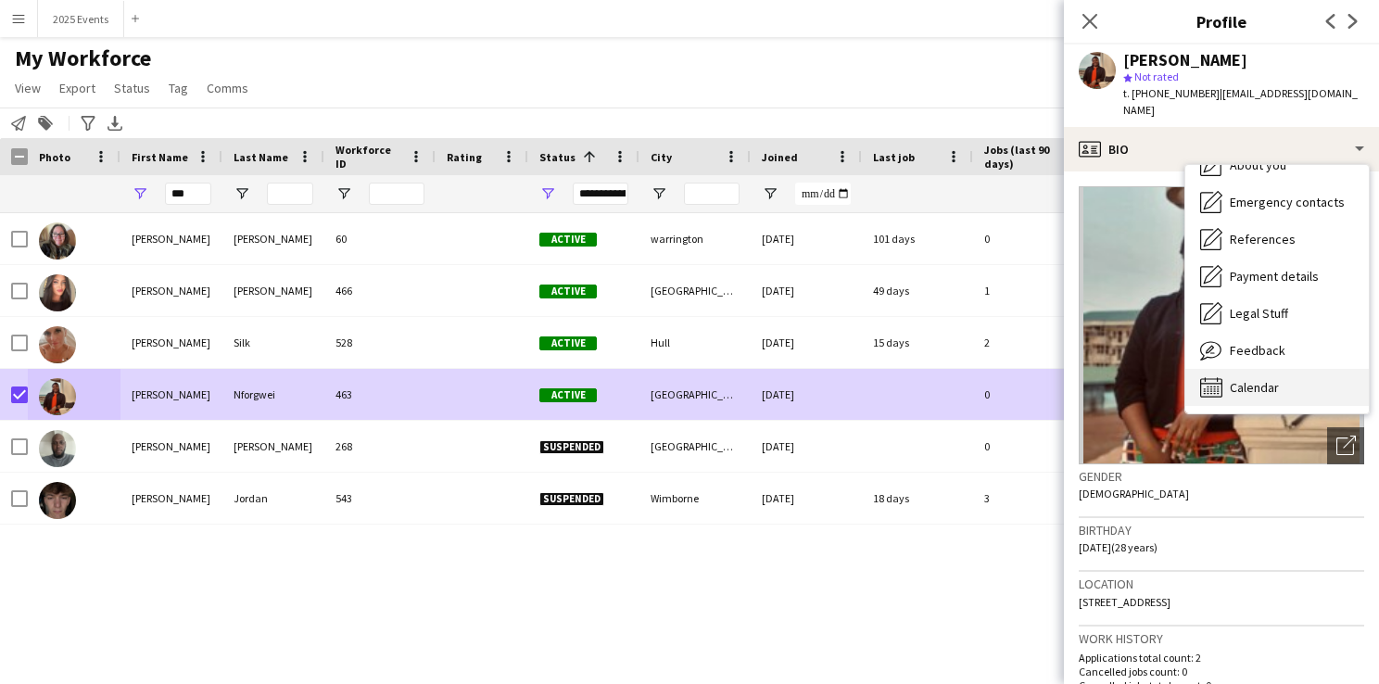
click at [1268, 369] on div "Calendar Calendar" at bounding box center [1276, 387] width 183 height 37
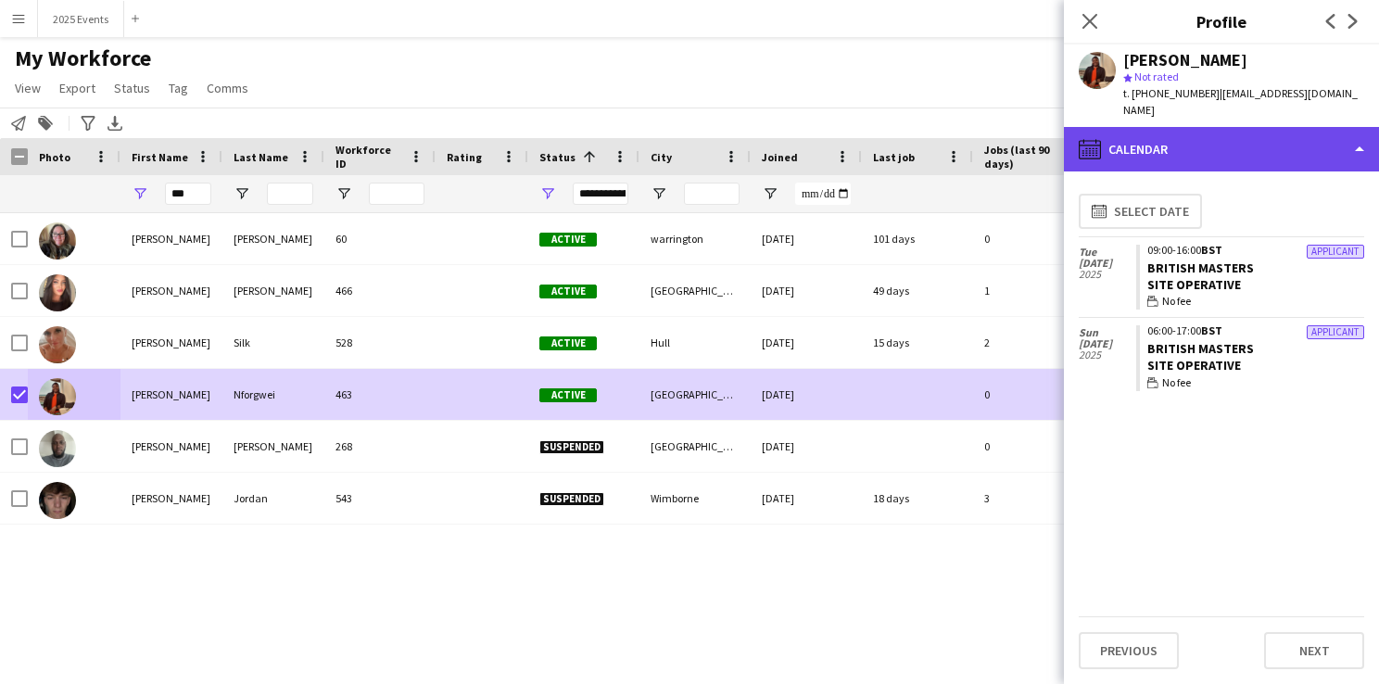
click at [1308, 128] on div "calendar-full Calendar" at bounding box center [1221, 149] width 315 height 44
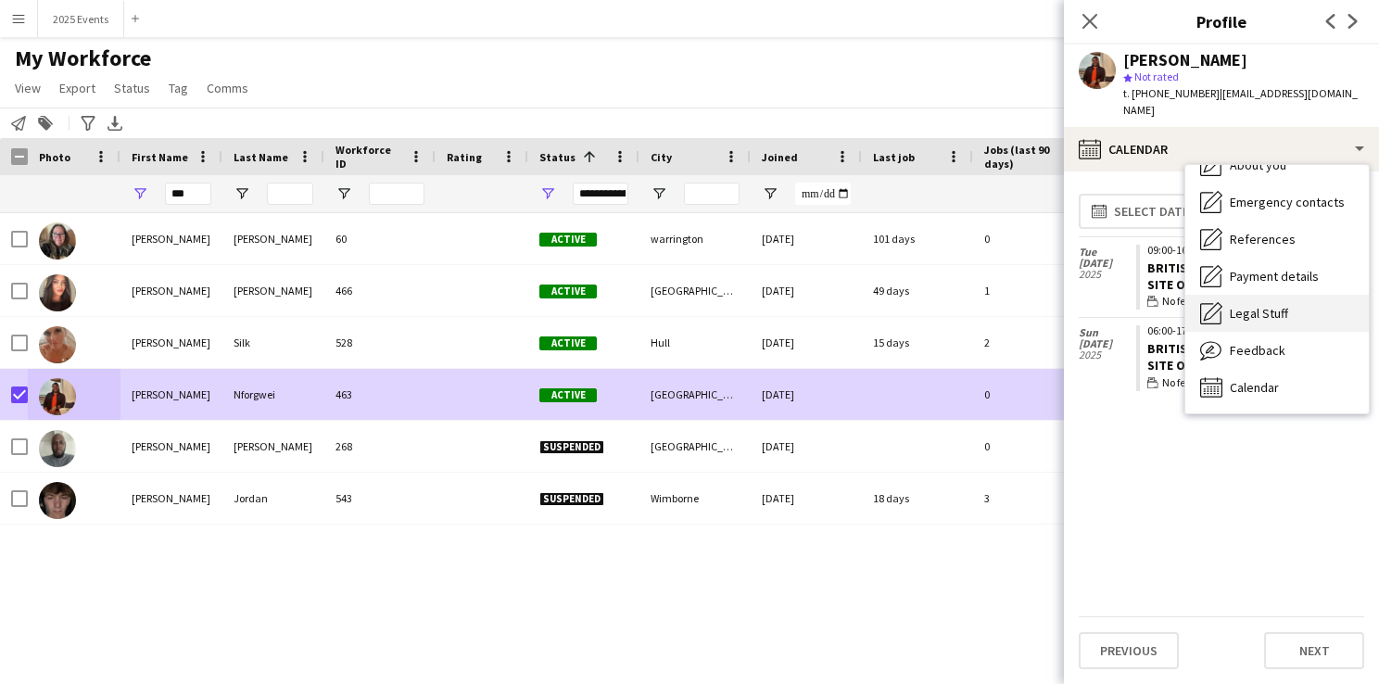
click at [1287, 295] on div "Legal Stuff Legal Stuff" at bounding box center [1276, 313] width 183 height 37
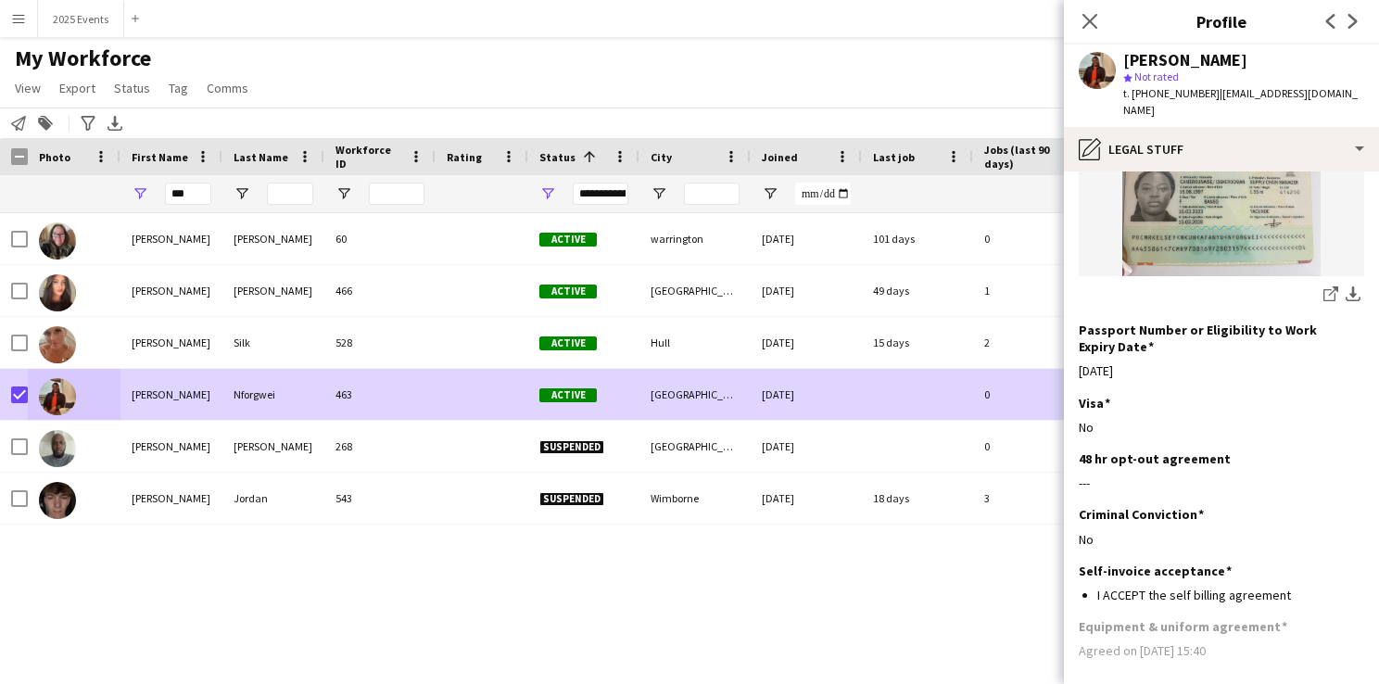
scroll to position [711, 0]
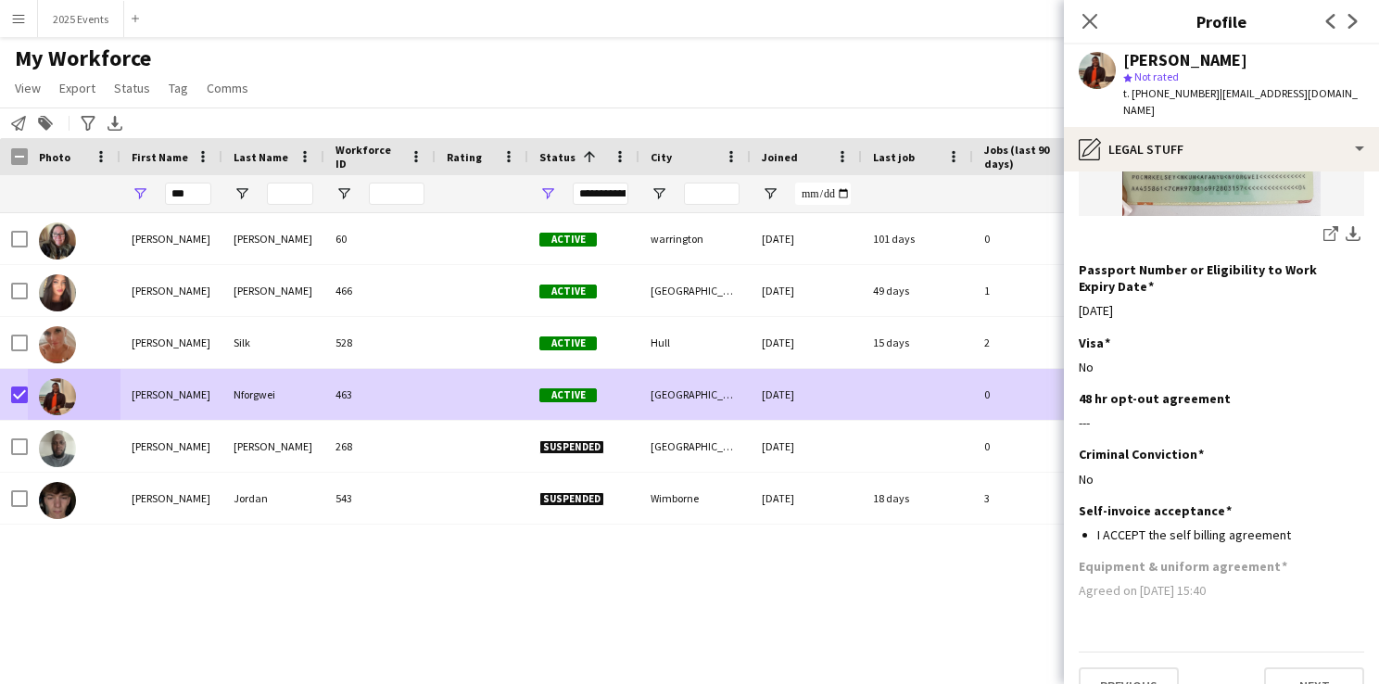
click at [1010, 622] on div "Kelly Ainsworth 60 Active warrington 08-05-2025 101 days 0 black.mamba4602@gmai…" at bounding box center [661, 425] width 1323 height 424
click at [1097, 15] on icon at bounding box center [1089, 21] width 18 height 18
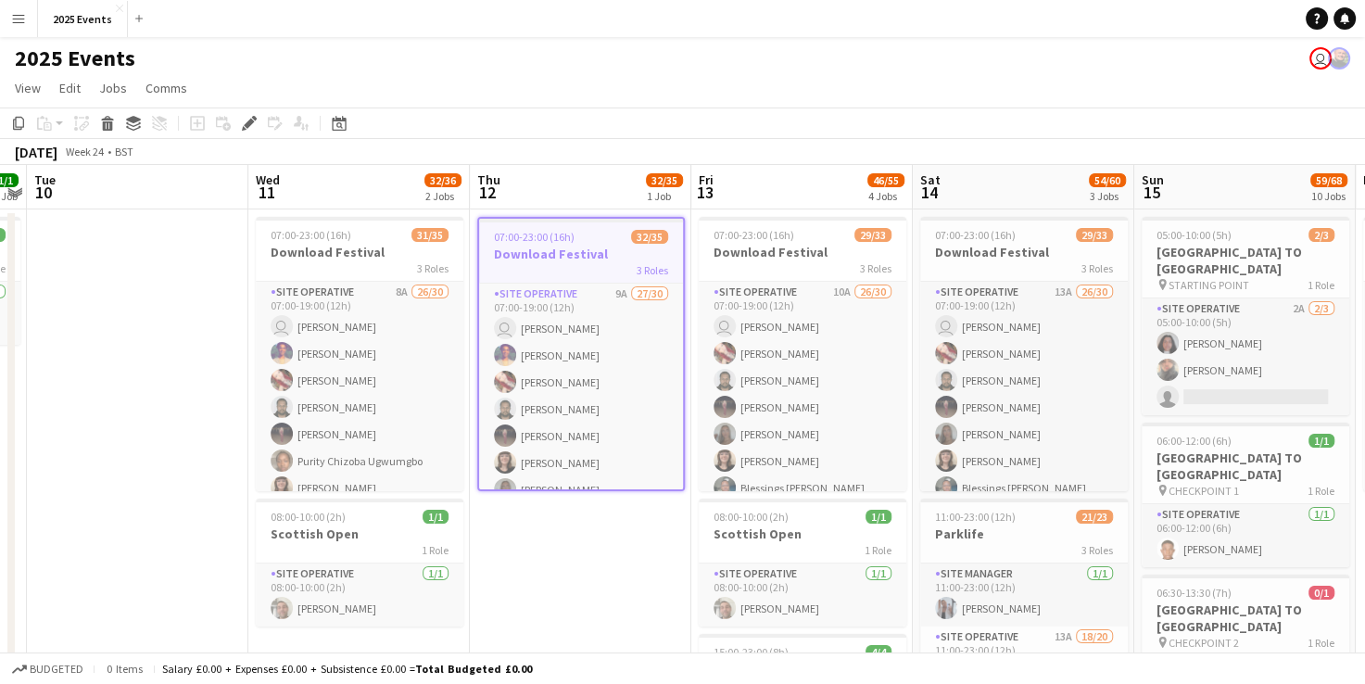
click at [22, 18] on app-icon "Menu" at bounding box center [18, 18] width 15 height 15
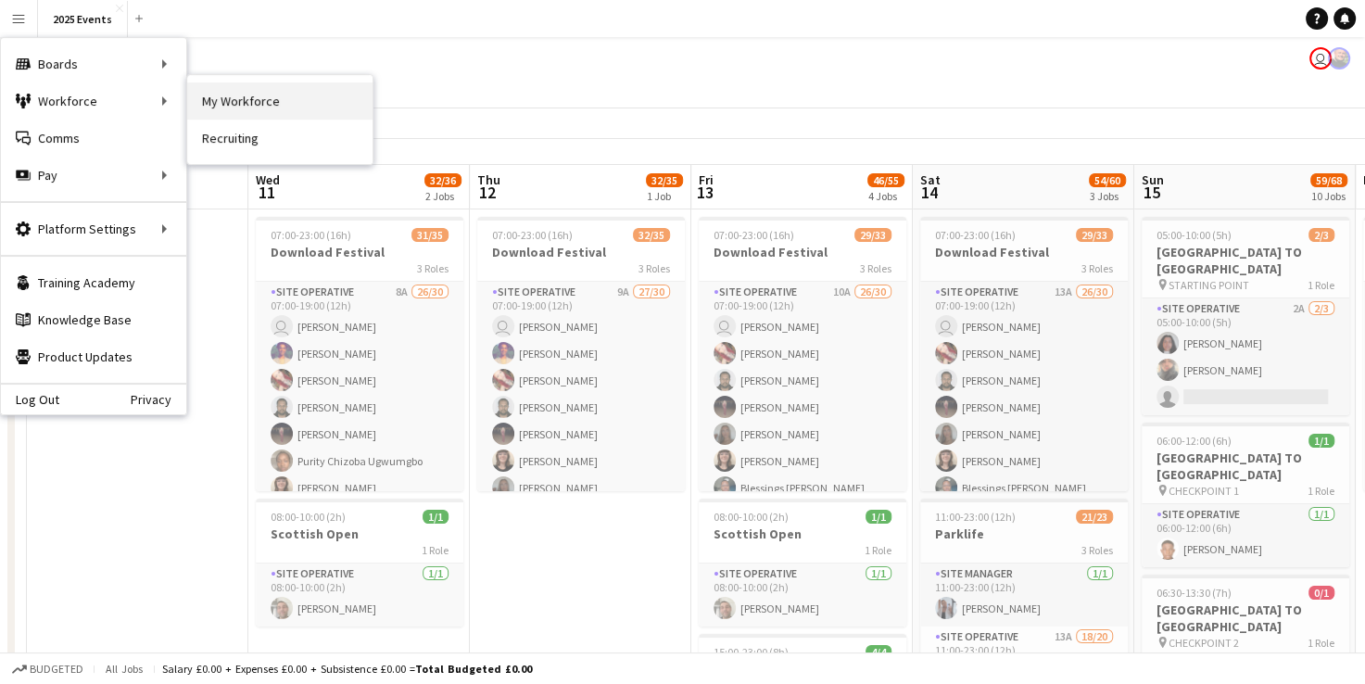
click at [216, 106] on link "My Workforce" at bounding box center [279, 100] width 185 height 37
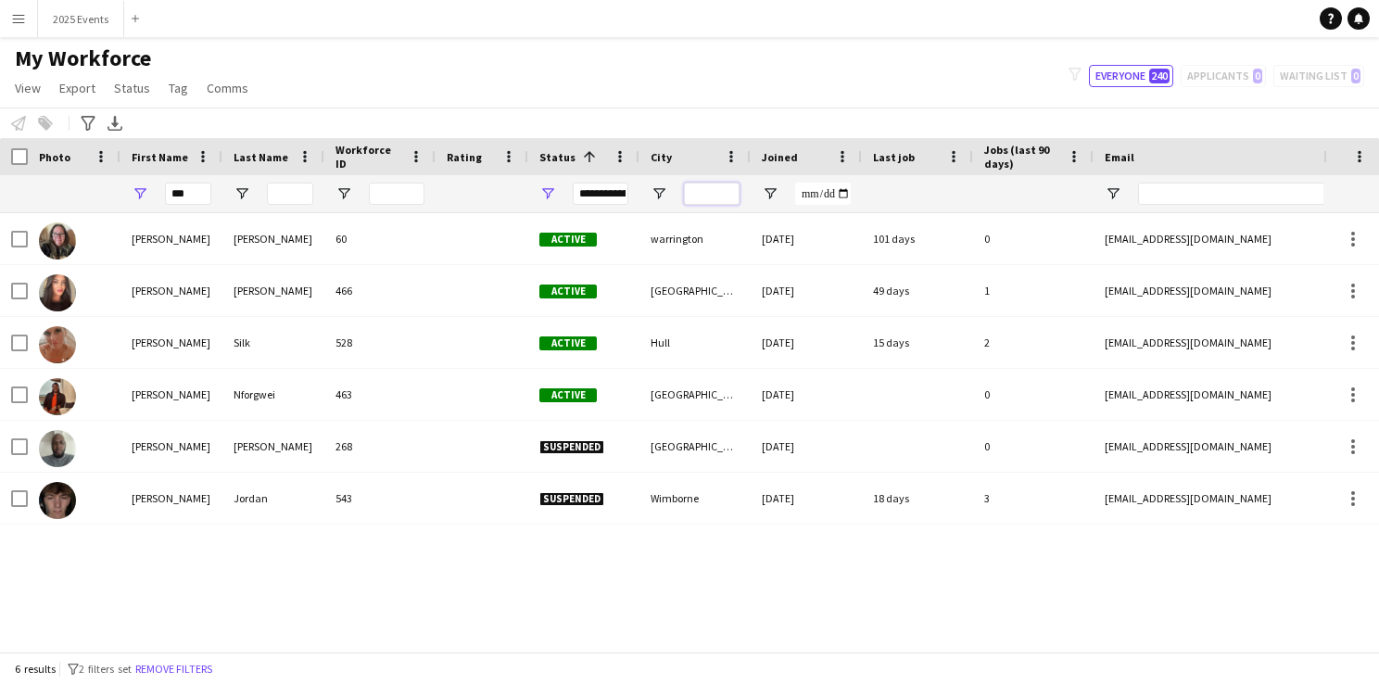
click at [723, 198] on input "City Filter Input" at bounding box center [712, 194] width 56 height 22
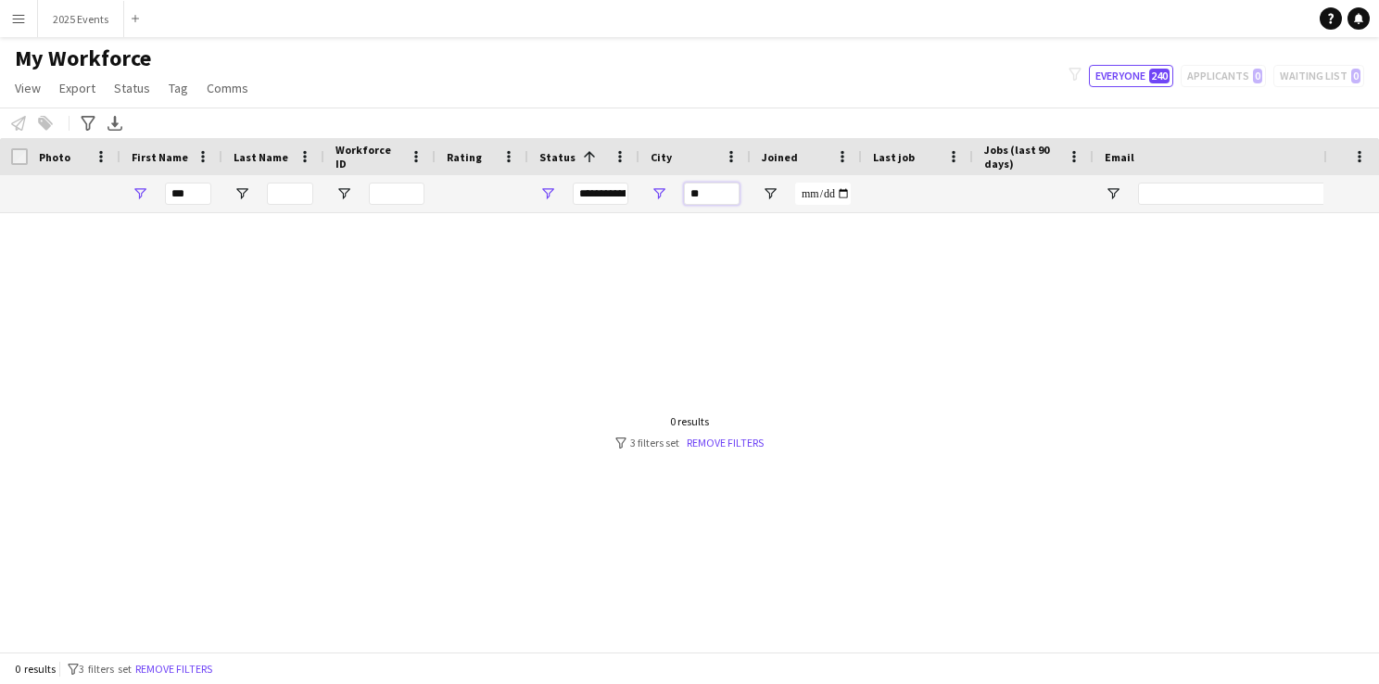
type input "*"
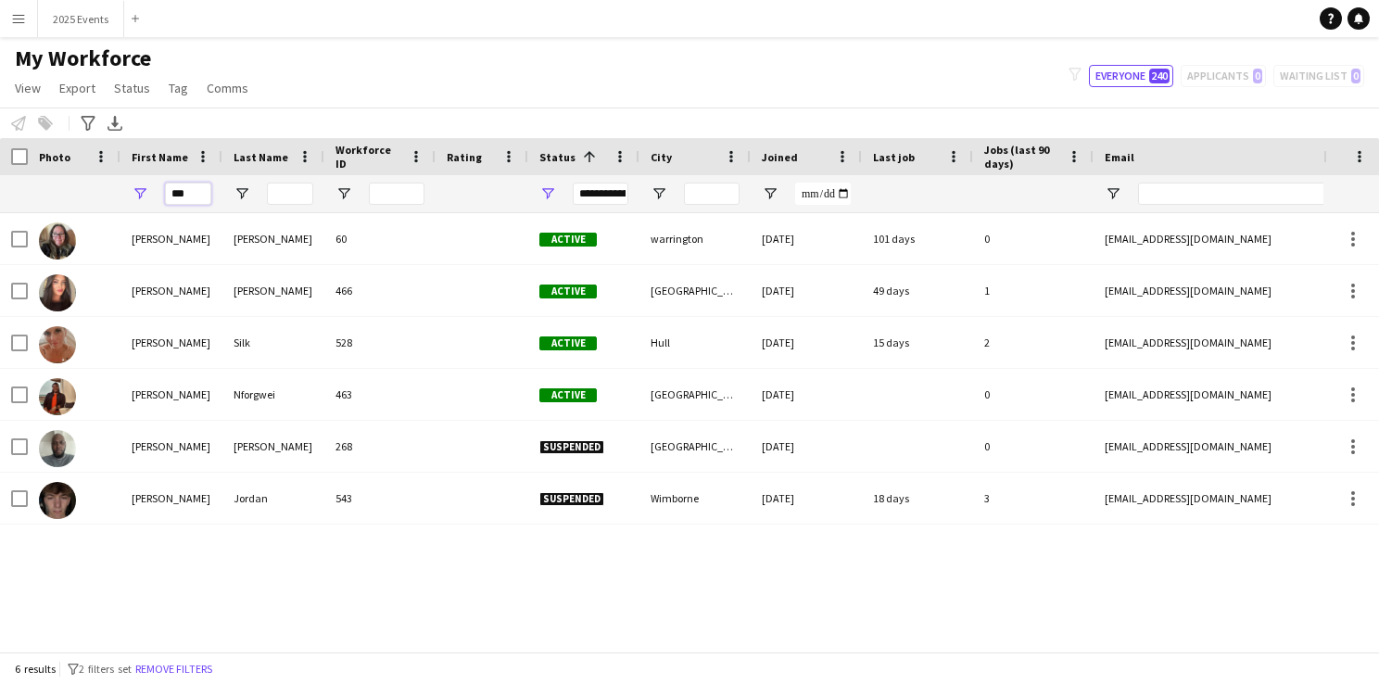
click at [193, 197] on input "***" at bounding box center [188, 194] width 46 height 22
type input "*"
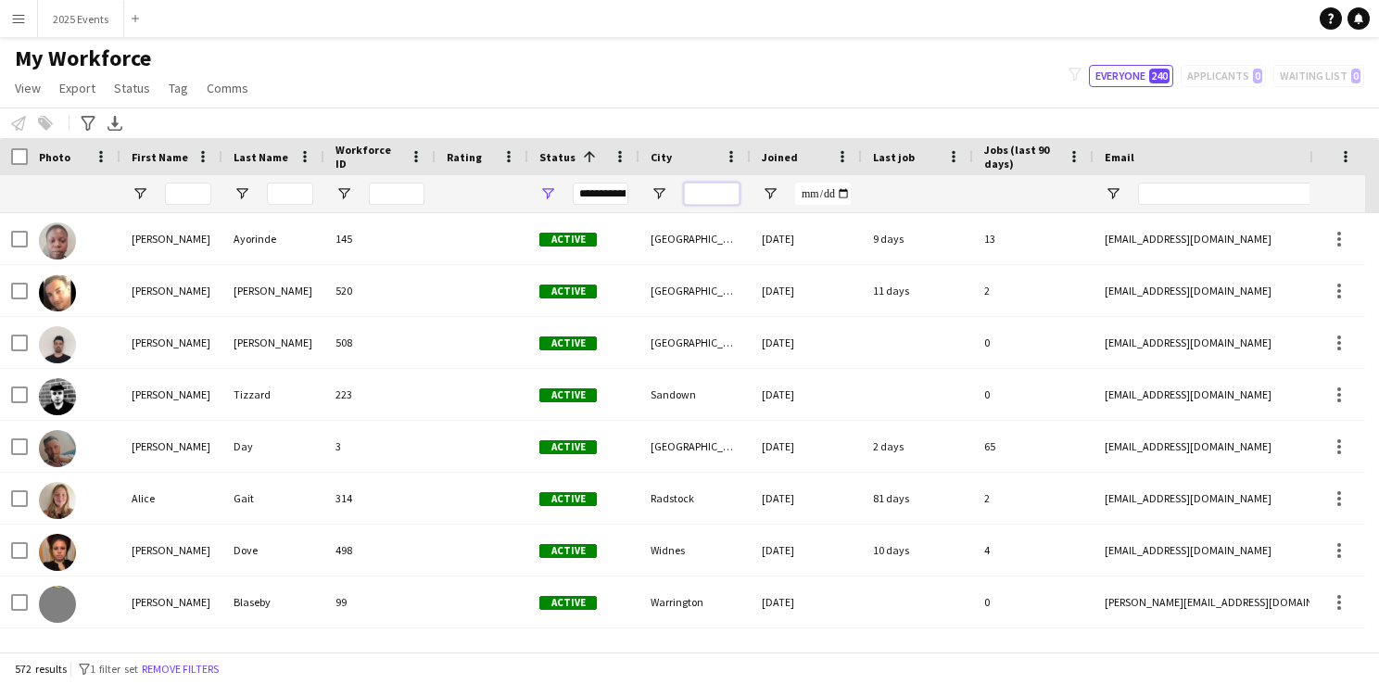
click at [715, 187] on input "City Filter Input" at bounding box center [712, 194] width 56 height 22
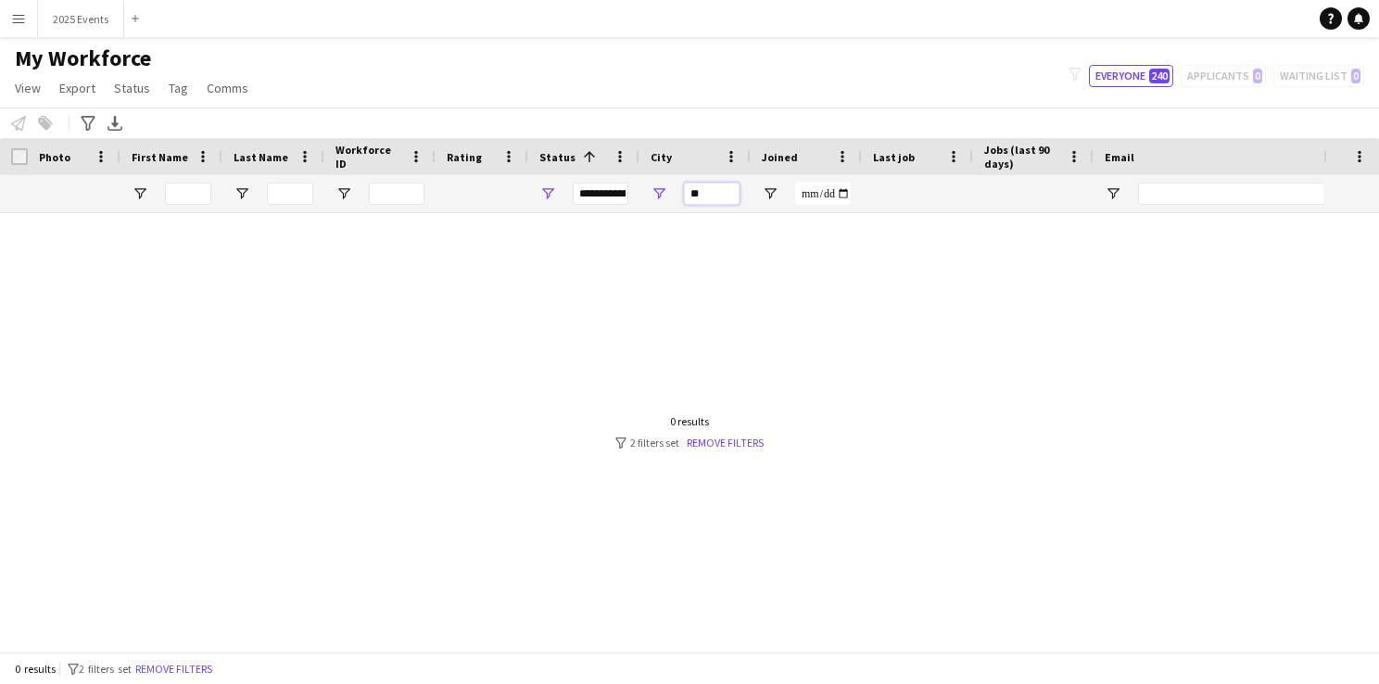
type input "*"
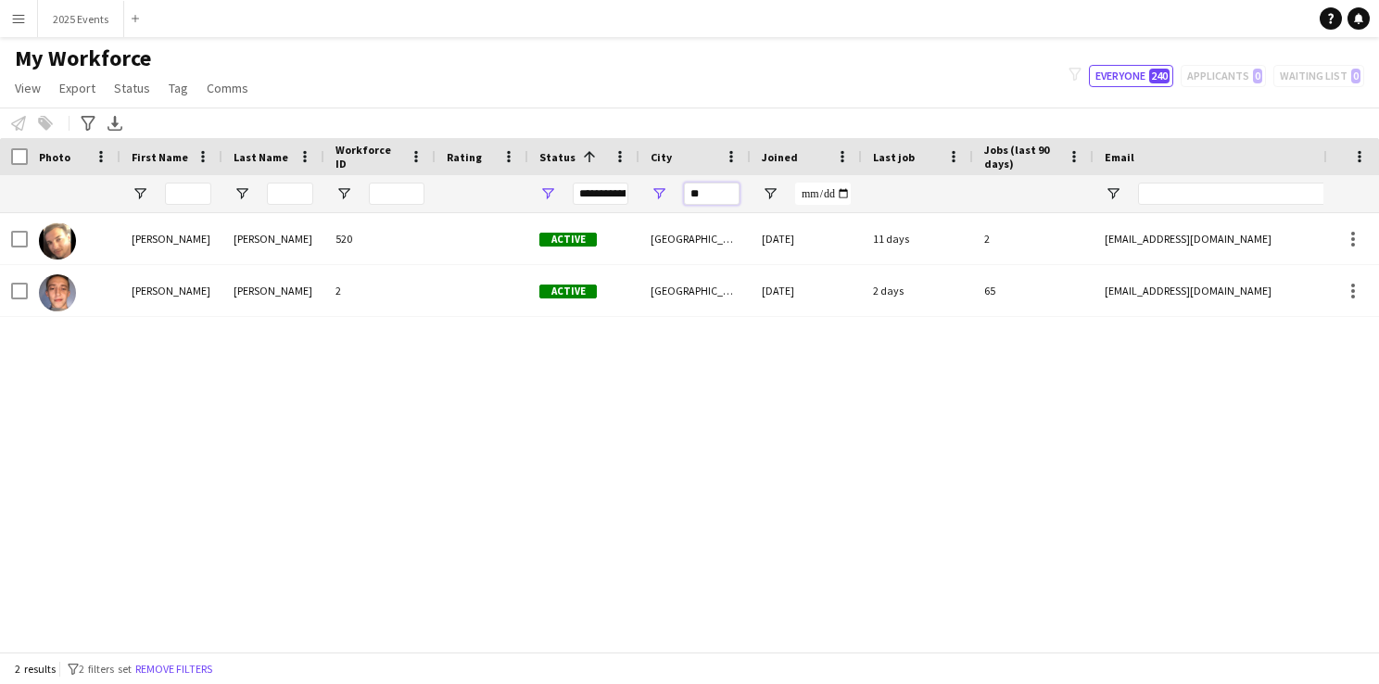
type input "*"
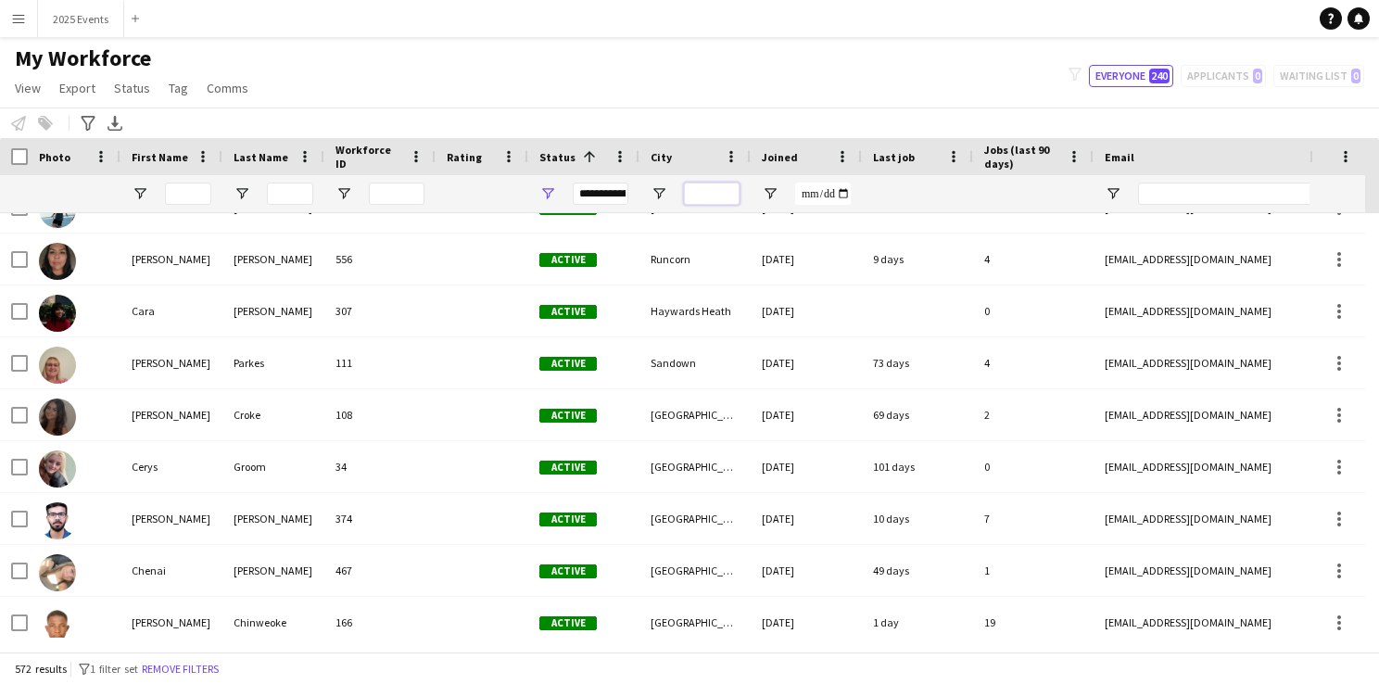
scroll to position [1123, 0]
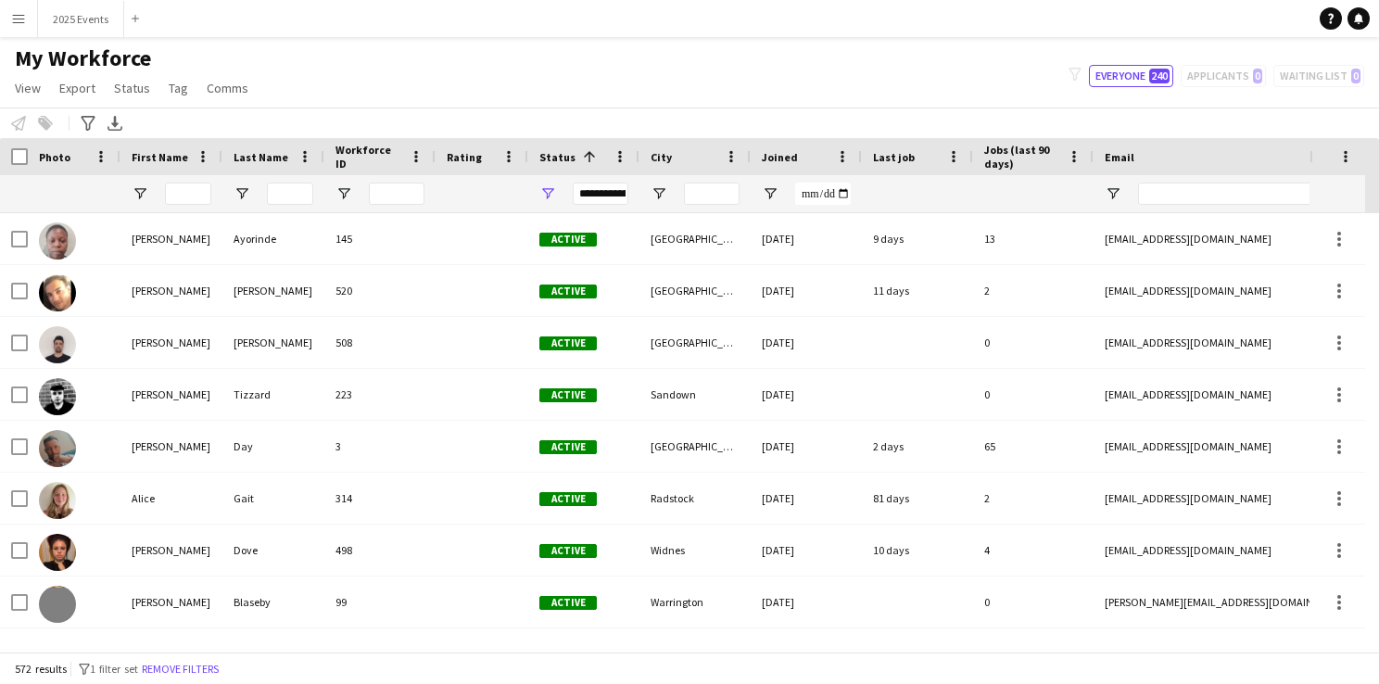
click at [32, 15] on button "Menu" at bounding box center [18, 18] width 37 height 37
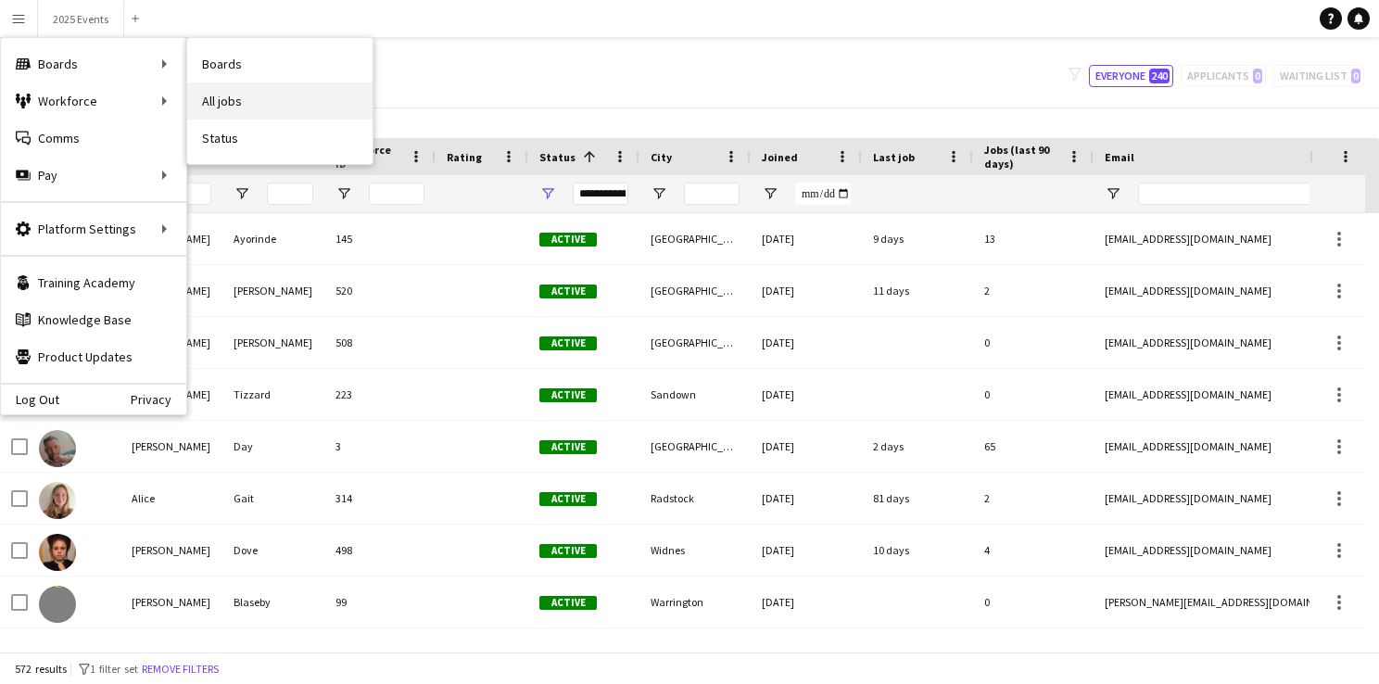
click at [230, 114] on link "All jobs" at bounding box center [279, 100] width 185 height 37
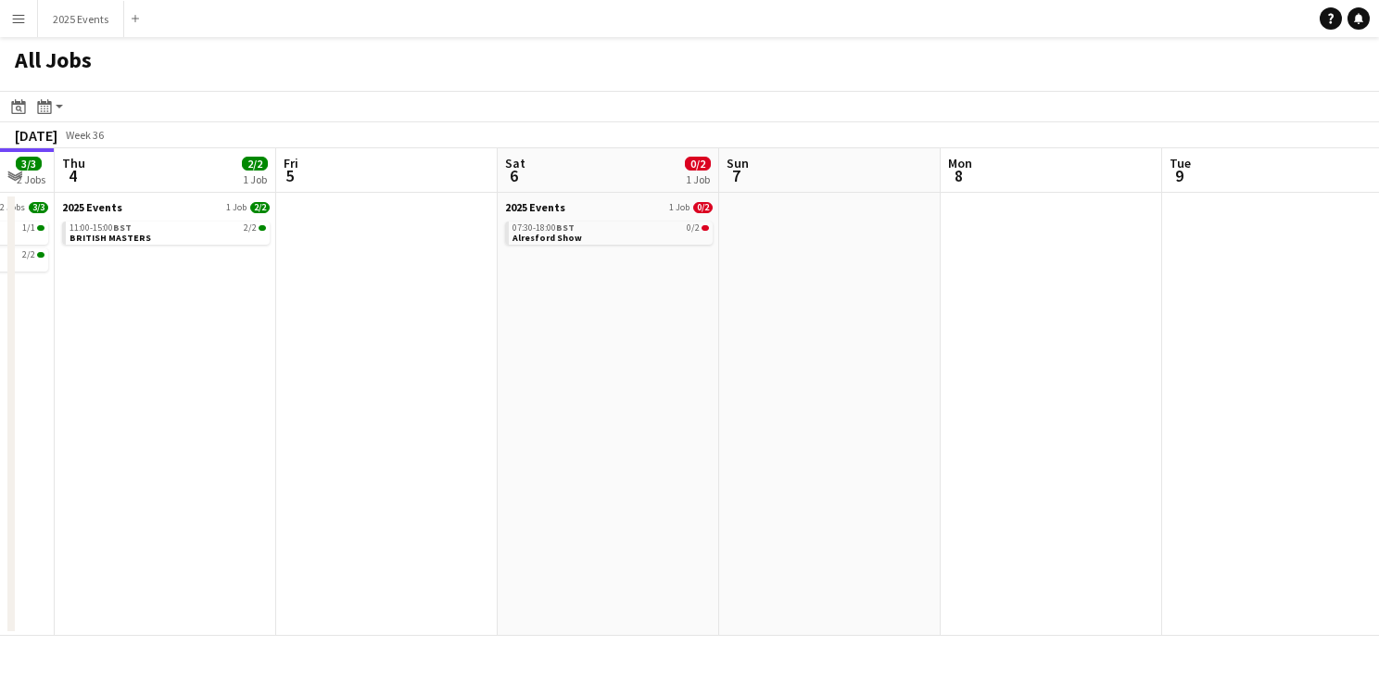
scroll to position [0, 830]
click at [34, 8] on button "Menu" at bounding box center [18, 18] width 37 height 37
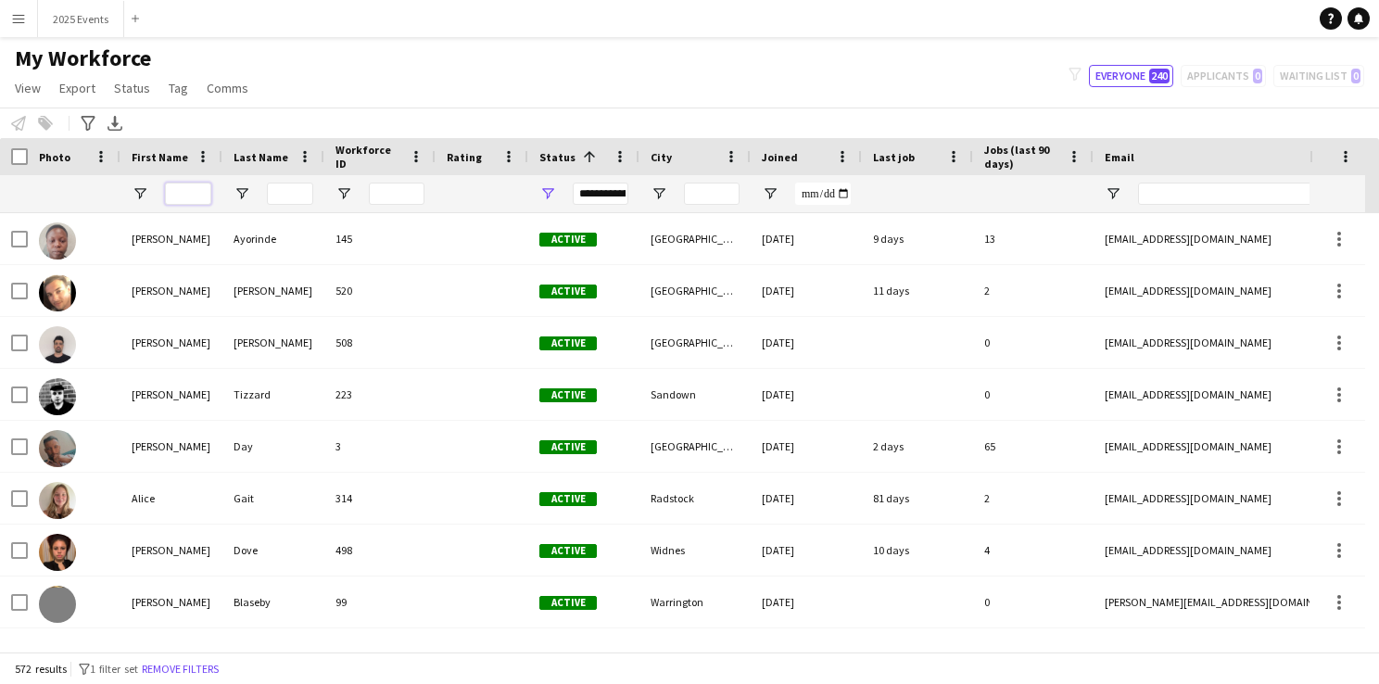
click at [193, 198] on input "First Name Filter Input" at bounding box center [188, 194] width 46 height 22
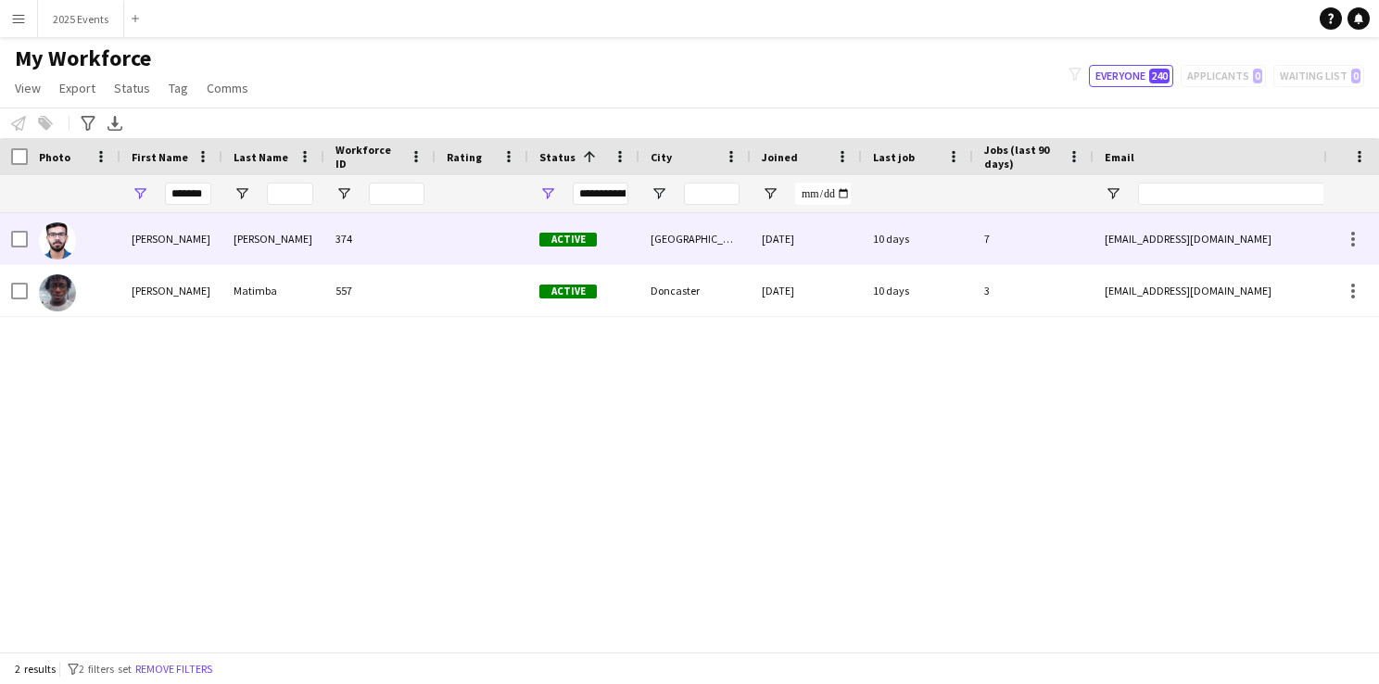
click at [63, 236] on img at bounding box center [57, 240] width 37 height 37
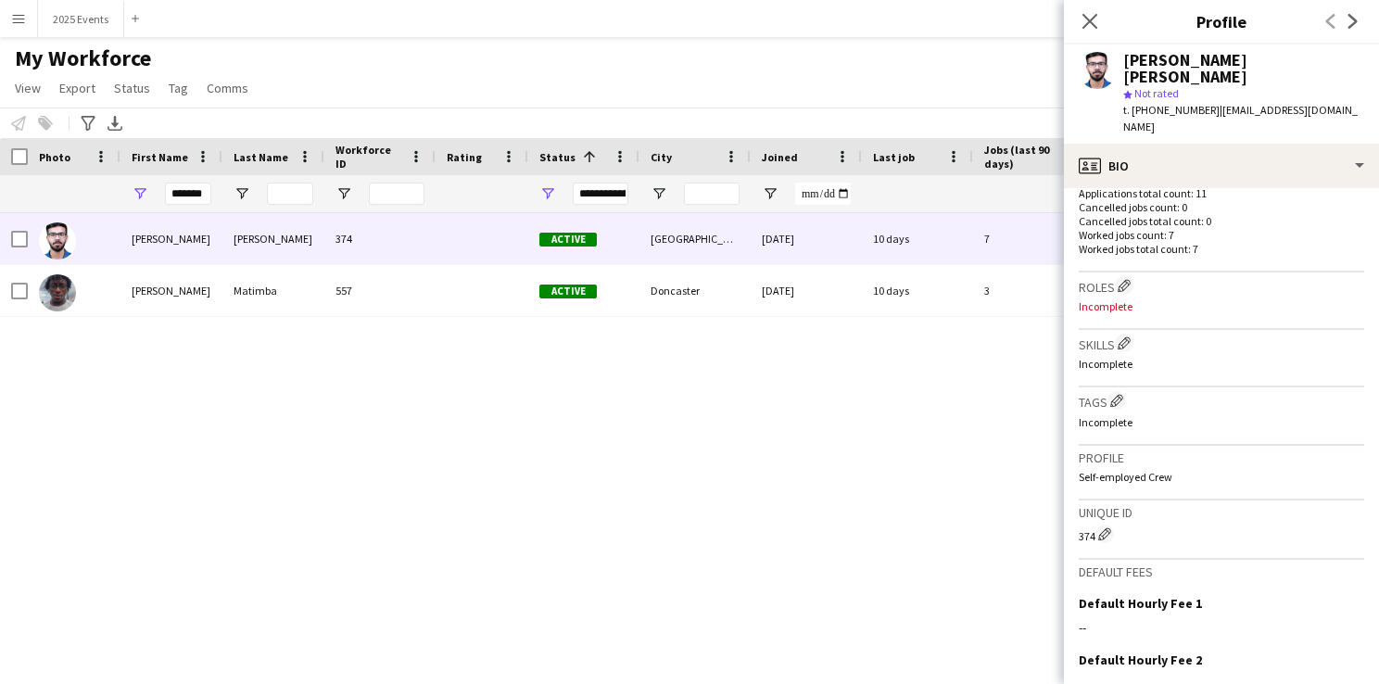
scroll to position [526, 0]
click at [735, 466] on p "Self-employed Crew" at bounding box center [1220, 473] width 285 height 14
click at [735, 26] on icon "Close pop-in" at bounding box center [1089, 21] width 18 height 18
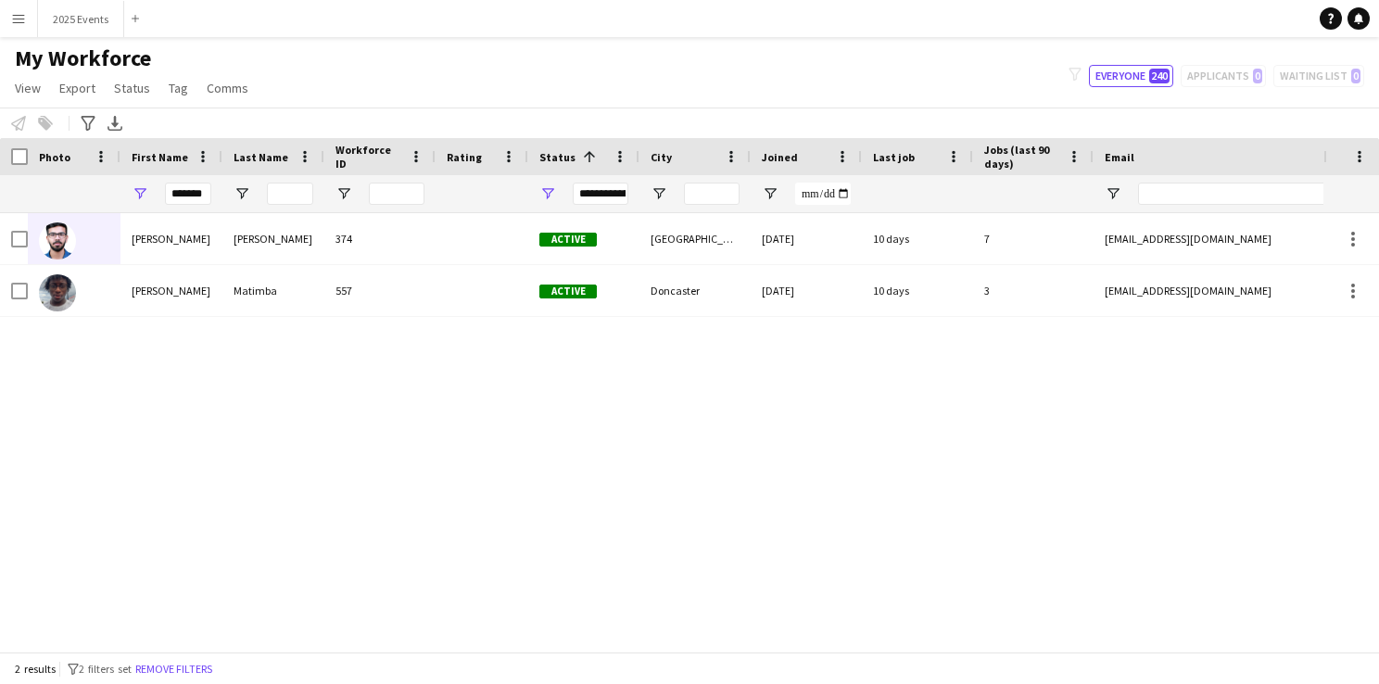
click at [32, 23] on button "Menu" at bounding box center [18, 18] width 37 height 37
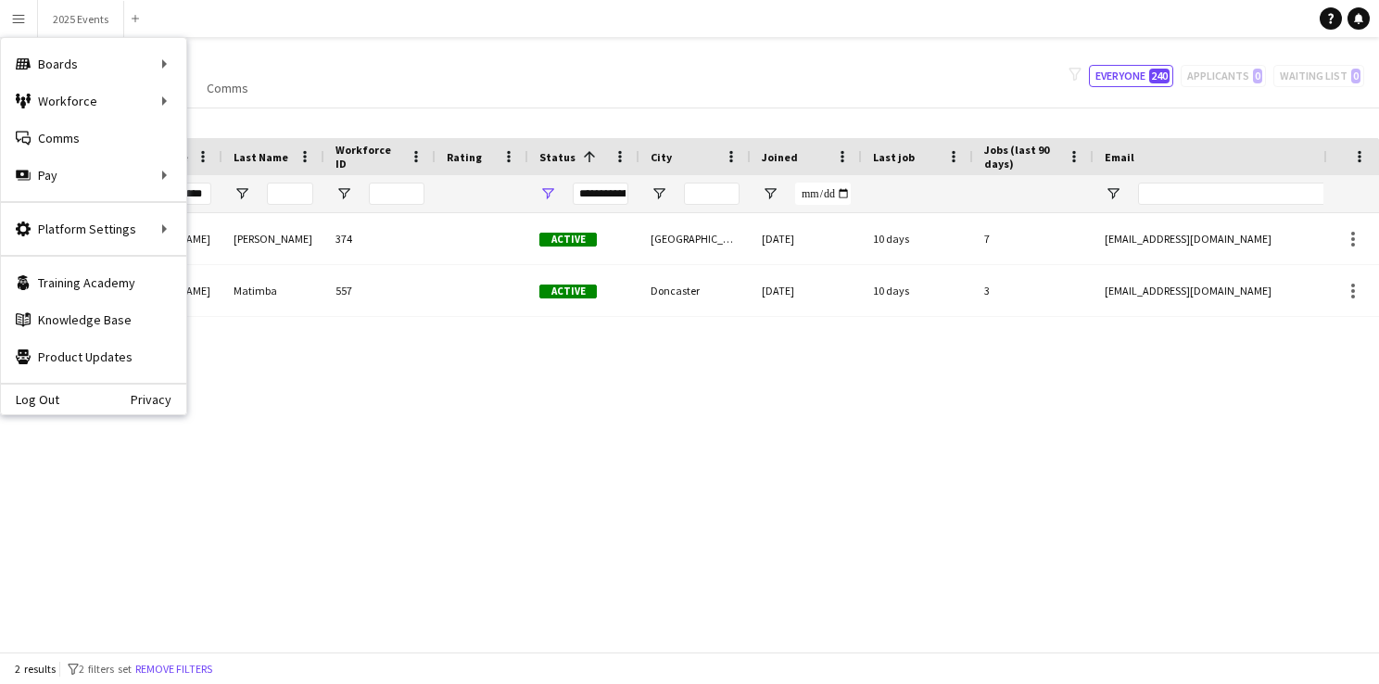
click at [698, 384] on div "Charles Vattakunnel Siby 374 Active Birmingham 21-06-2025 10 days 7 charlessiby…" at bounding box center [661, 425] width 1323 height 424
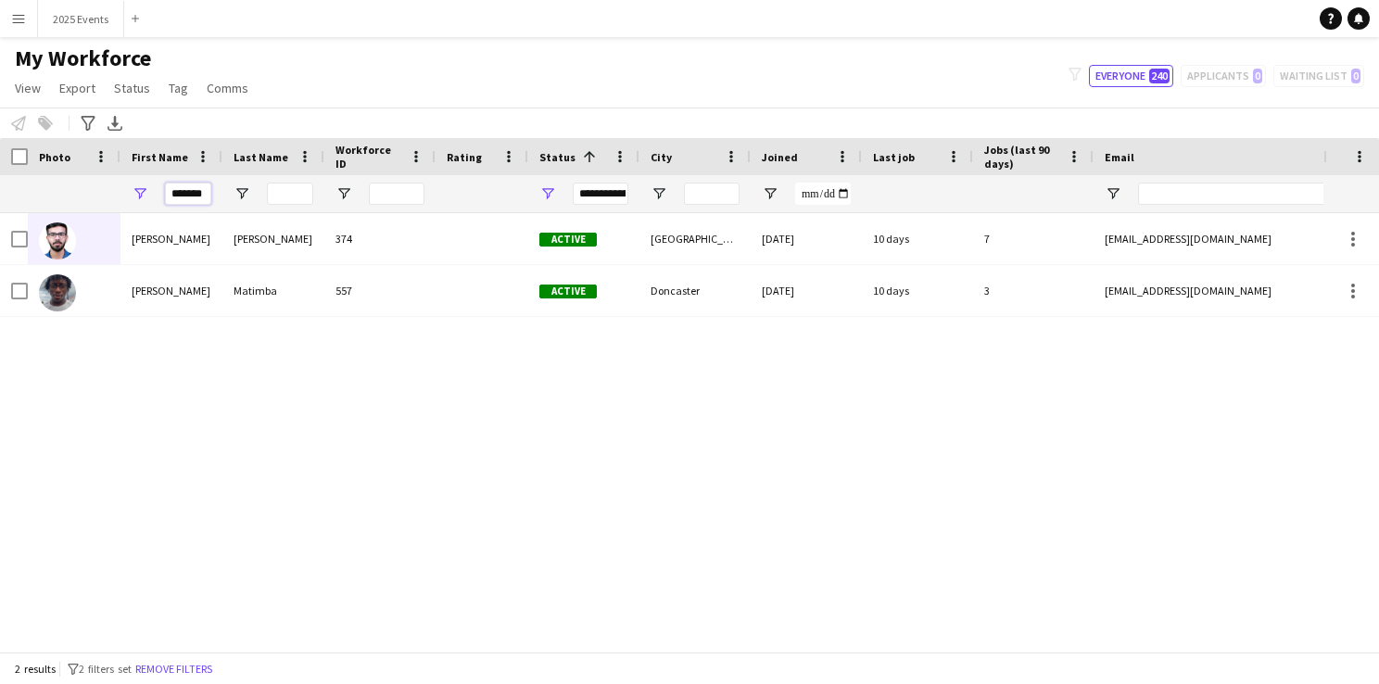
click at [206, 192] on input "*******" at bounding box center [188, 194] width 46 height 22
type input "*"
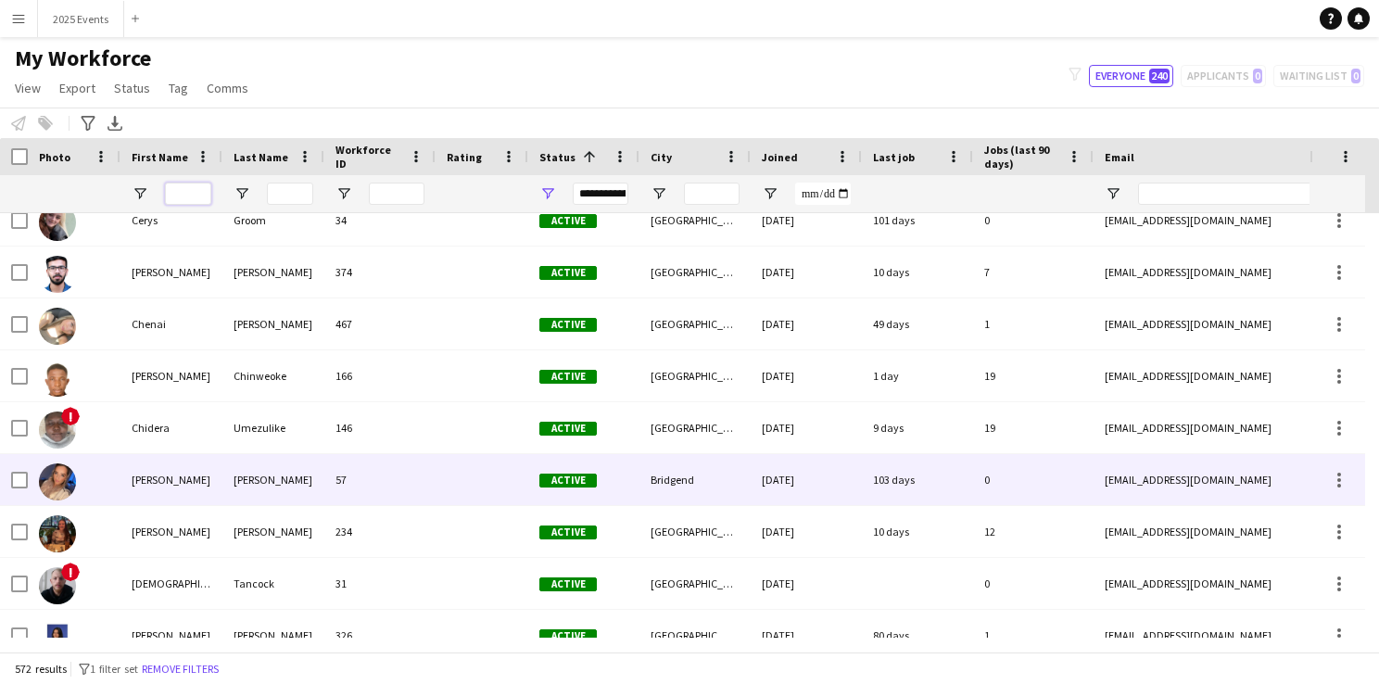
scroll to position [0, 0]
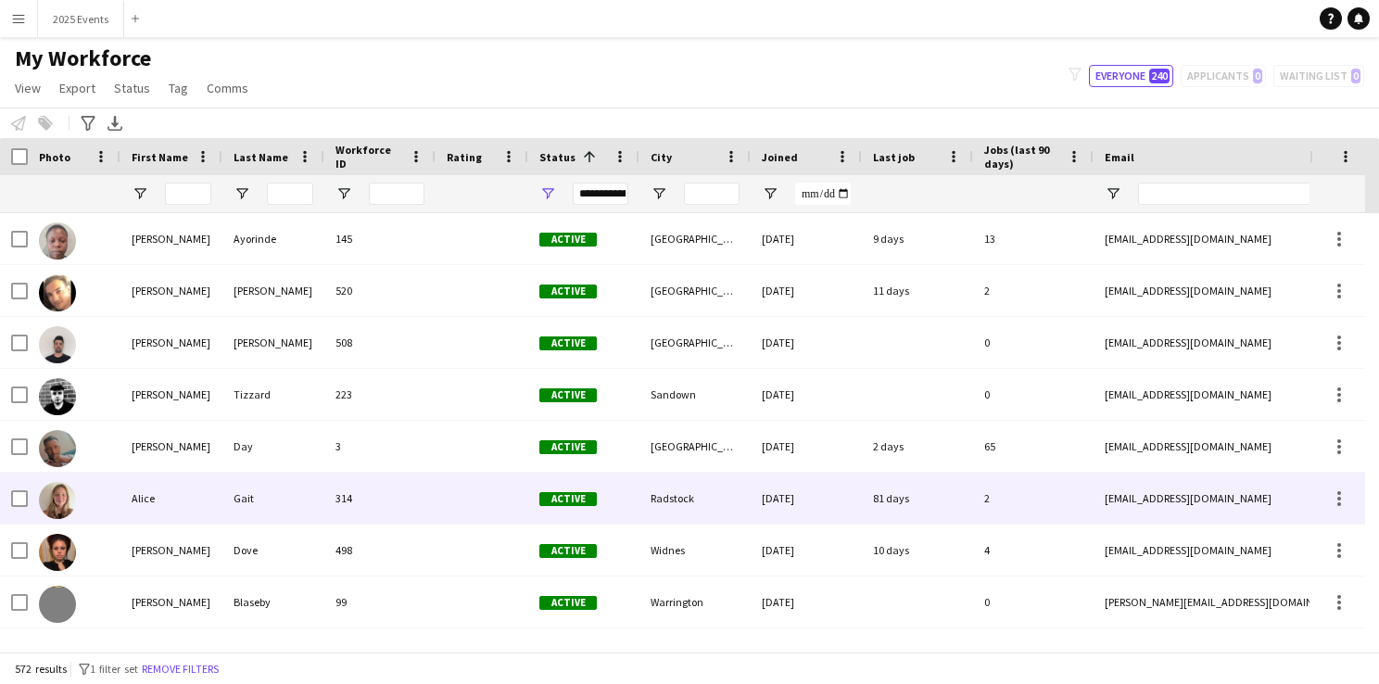
click at [67, 498] on img at bounding box center [57, 500] width 37 height 37
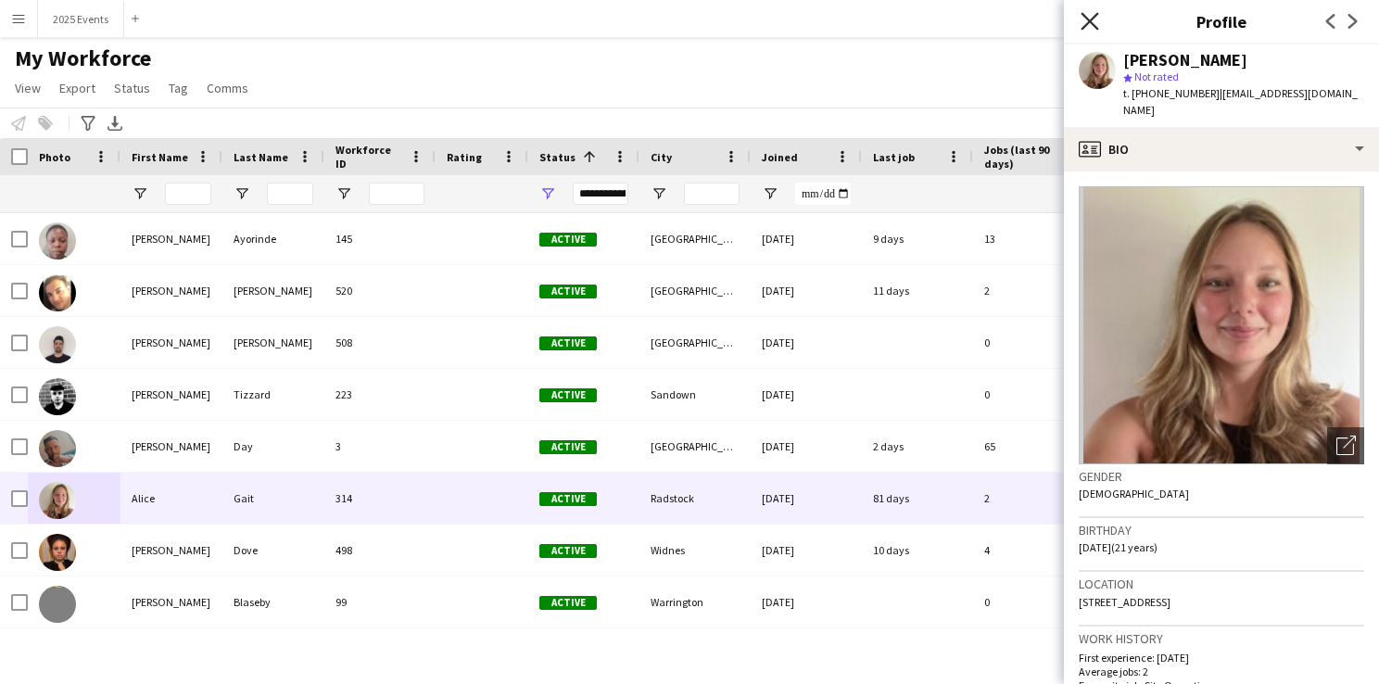
click at [735, 21] on icon "Close pop-in" at bounding box center [1089, 21] width 18 height 18
